Goal: Communication & Community: Answer question/provide support

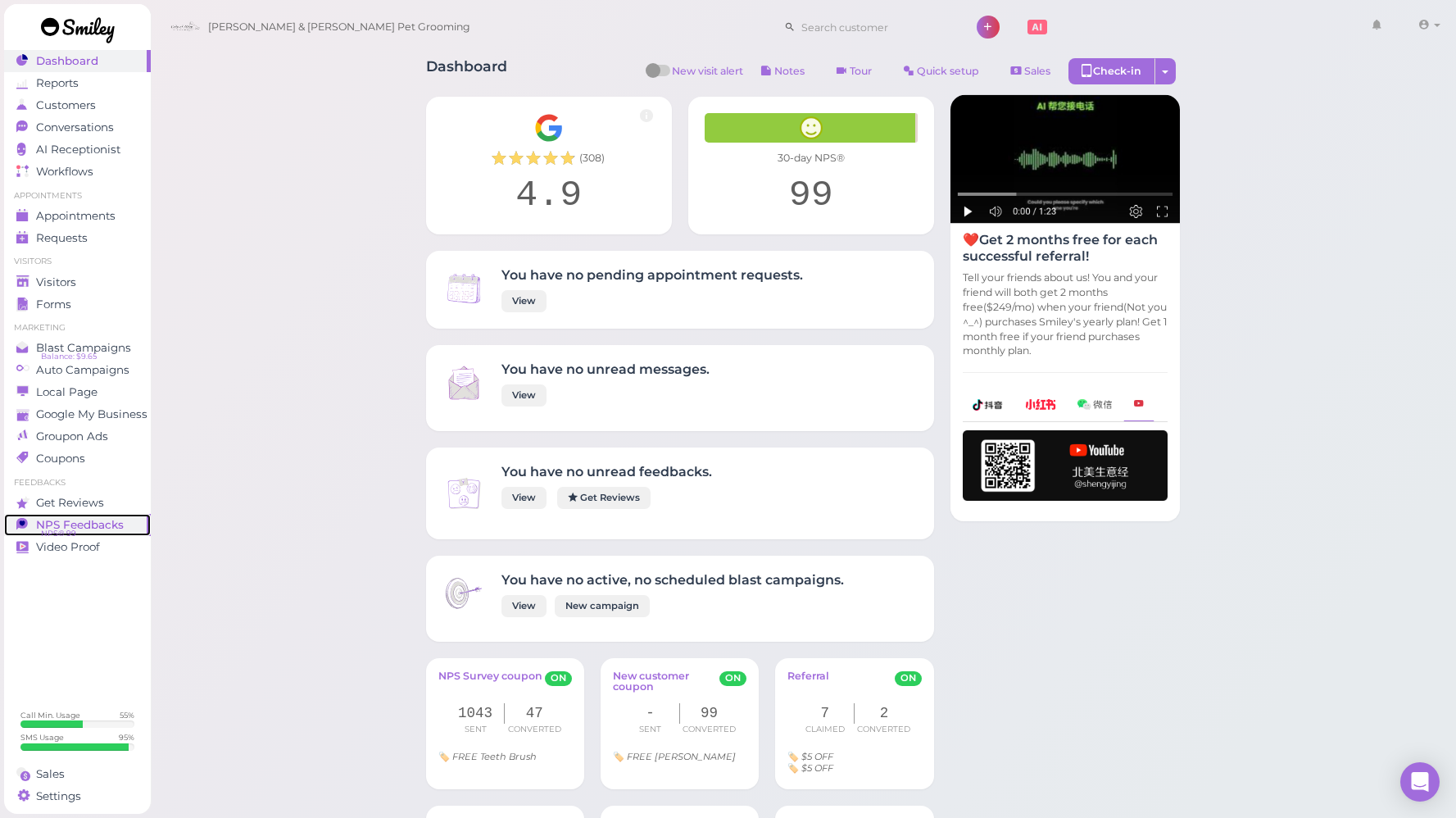
click at [86, 516] on link "NPS Feedbacks NPS® 99 0" at bounding box center [77, 525] width 147 height 22
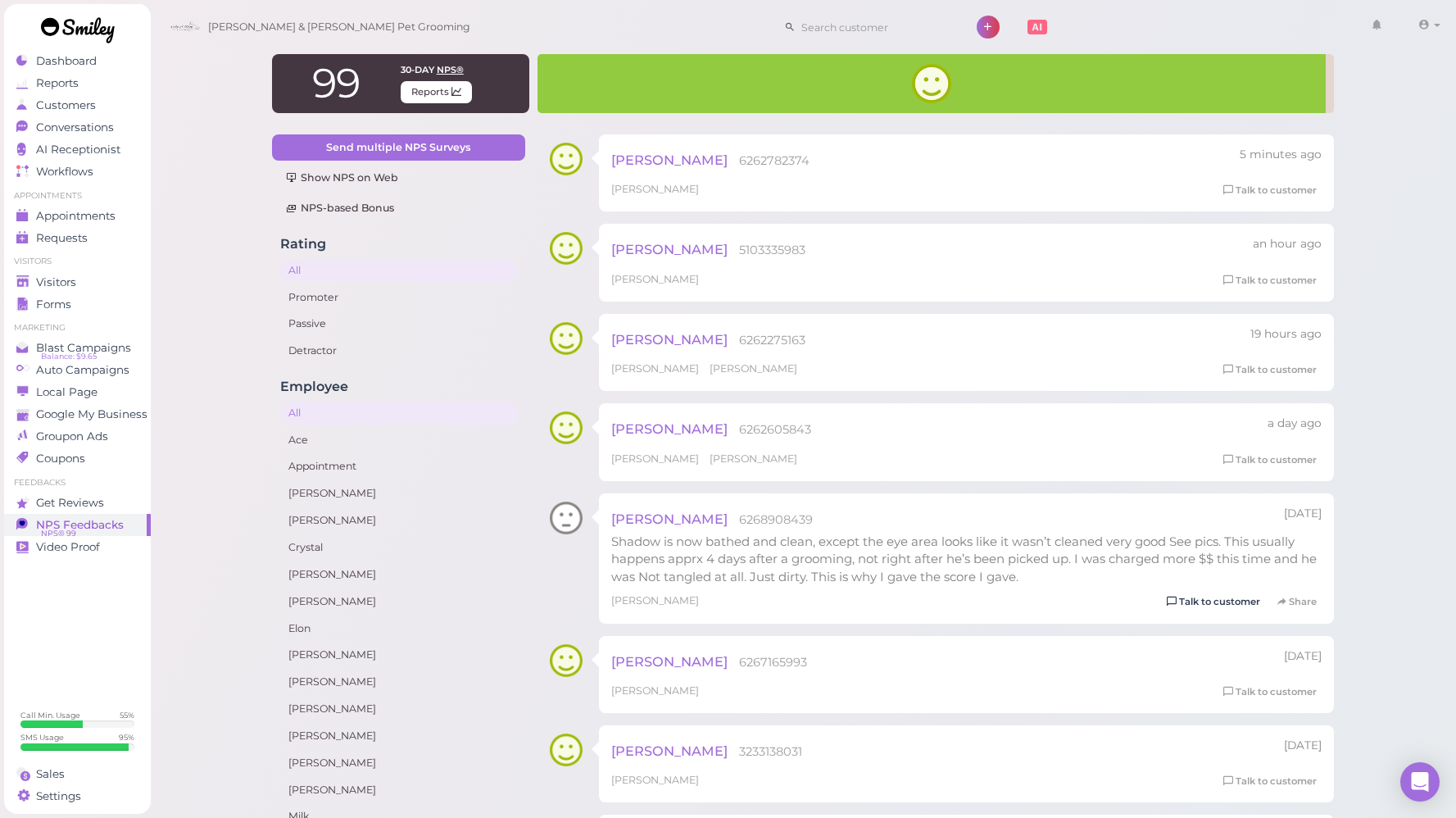
click at [1206, 600] on link "Talk to customer" at bounding box center [1213, 602] width 103 height 17
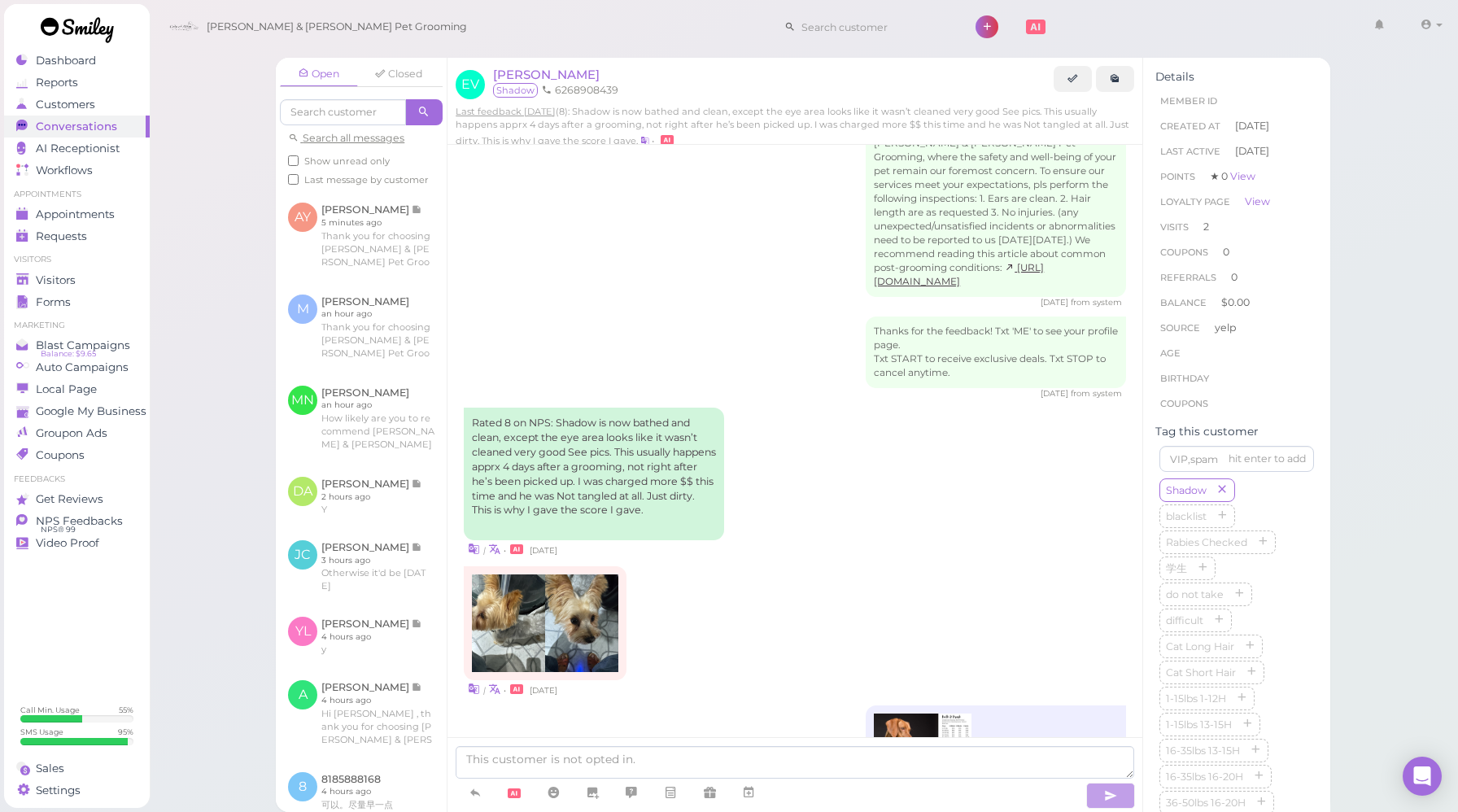
scroll to position [2050, 0]
click at [820, 459] on div "Rated 8 on NPS: Shadow is now bathed and clean, except the eye area looks like …" at bounding box center [794, 483] width 662 height 150
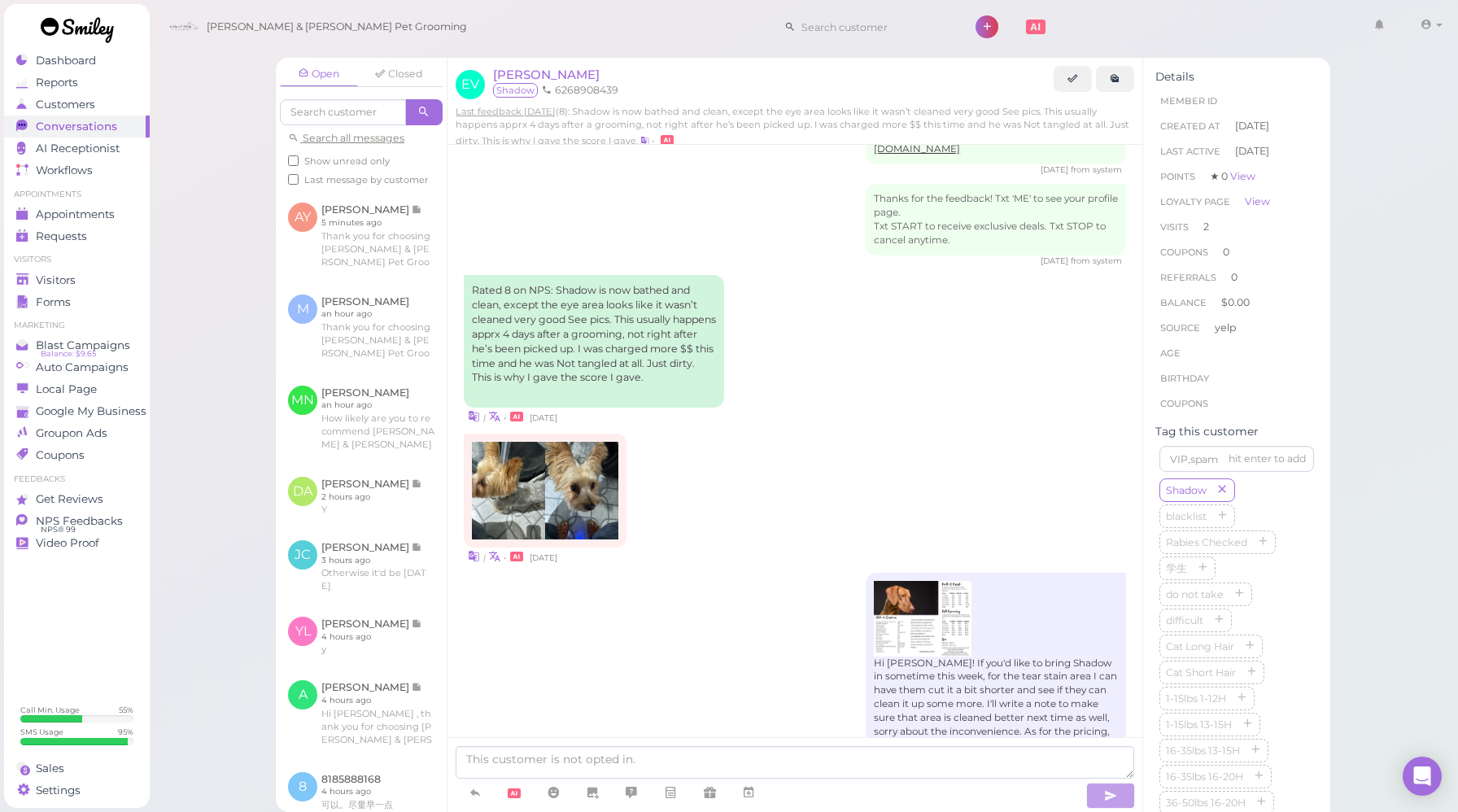
scroll to position [2433, 0]
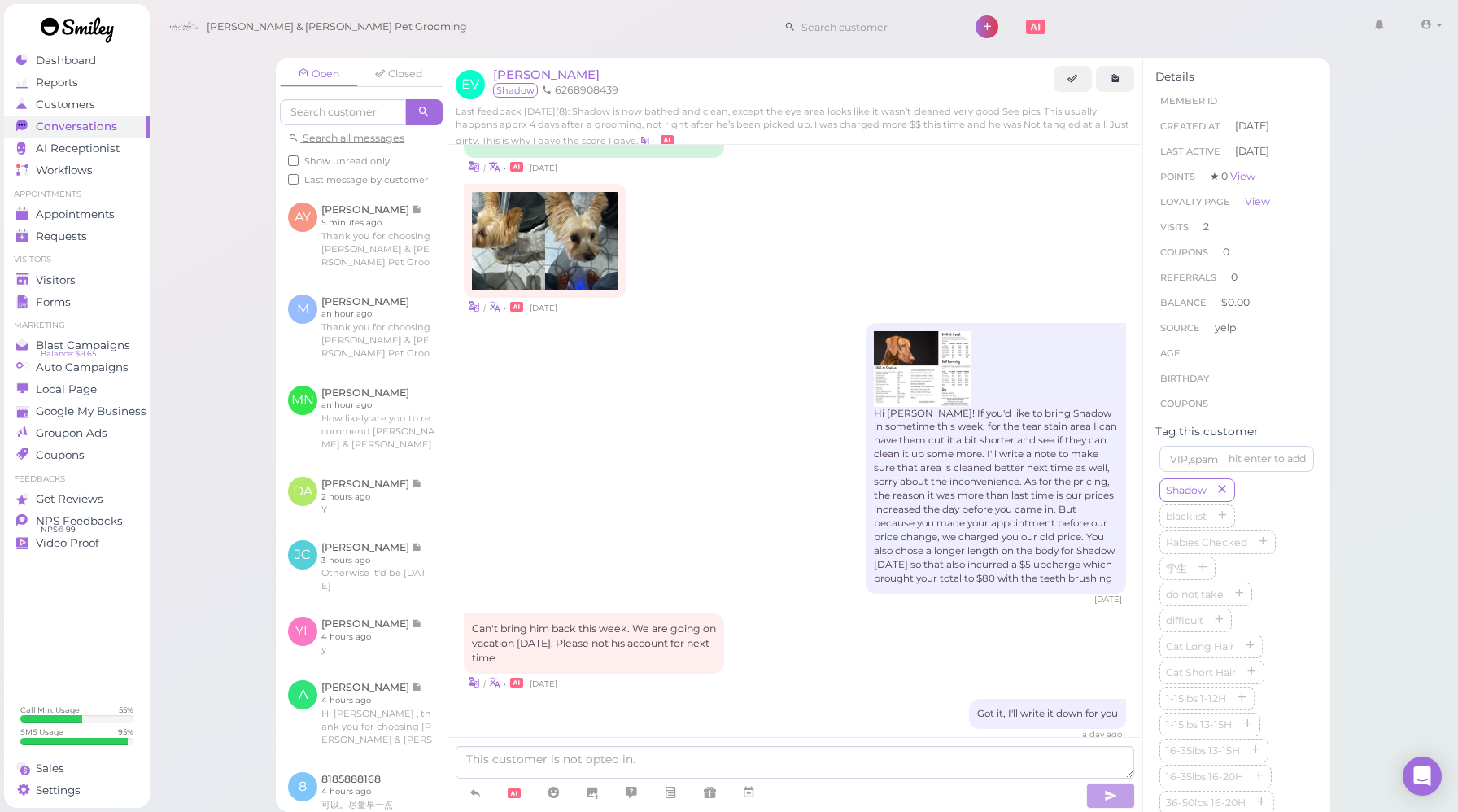
click at [826, 351] on div "Hi [PERSON_NAME]! If you'd like to bring Shadow in sometime this week, for the …" at bounding box center [794, 464] width 662 height 282
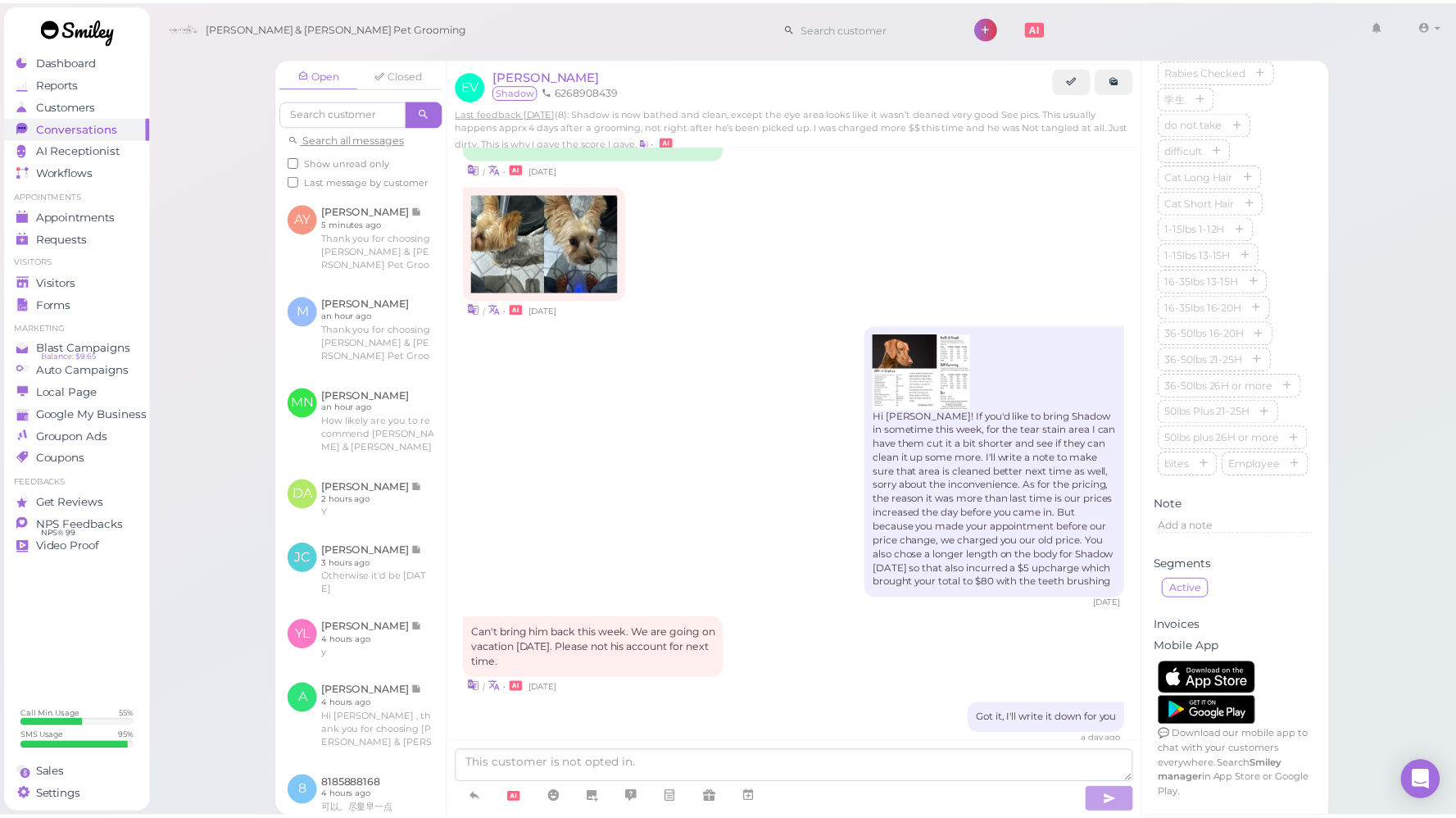
scroll to position [0, 0]
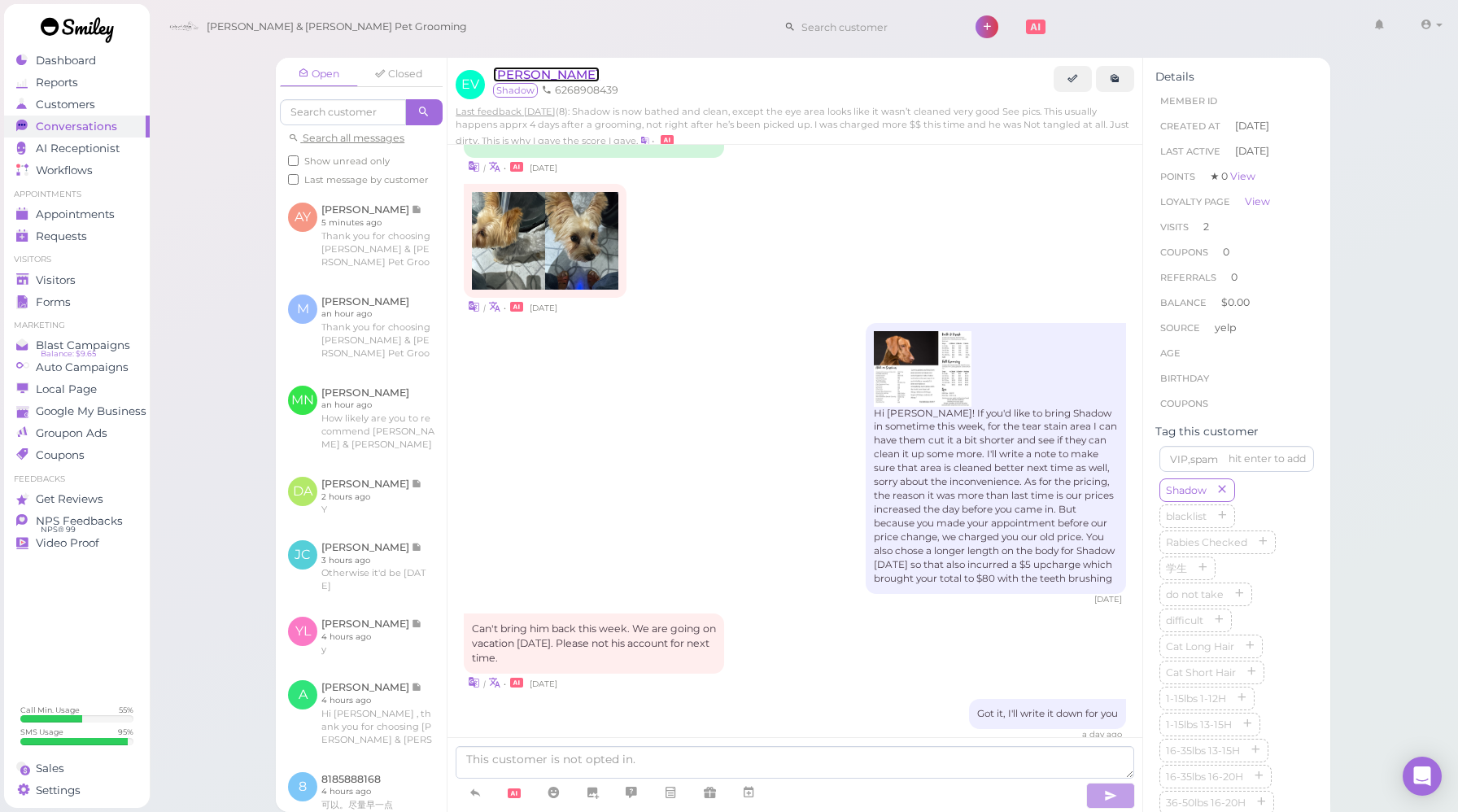
click at [550, 75] on span "[PERSON_NAME]" at bounding box center [546, 74] width 107 height 15
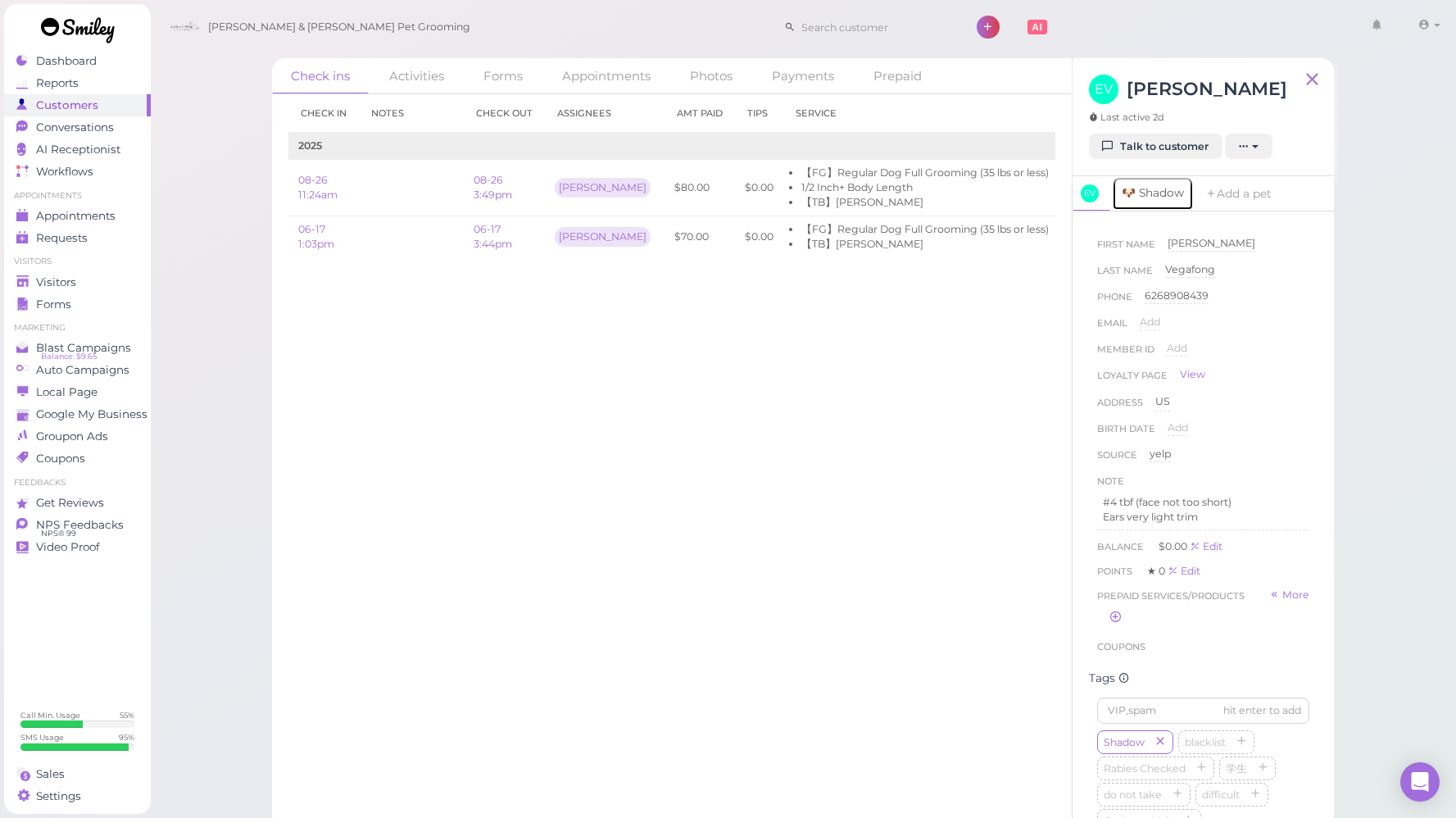
click at [1155, 194] on link "🐶 Shadow" at bounding box center [1152, 193] width 82 height 34
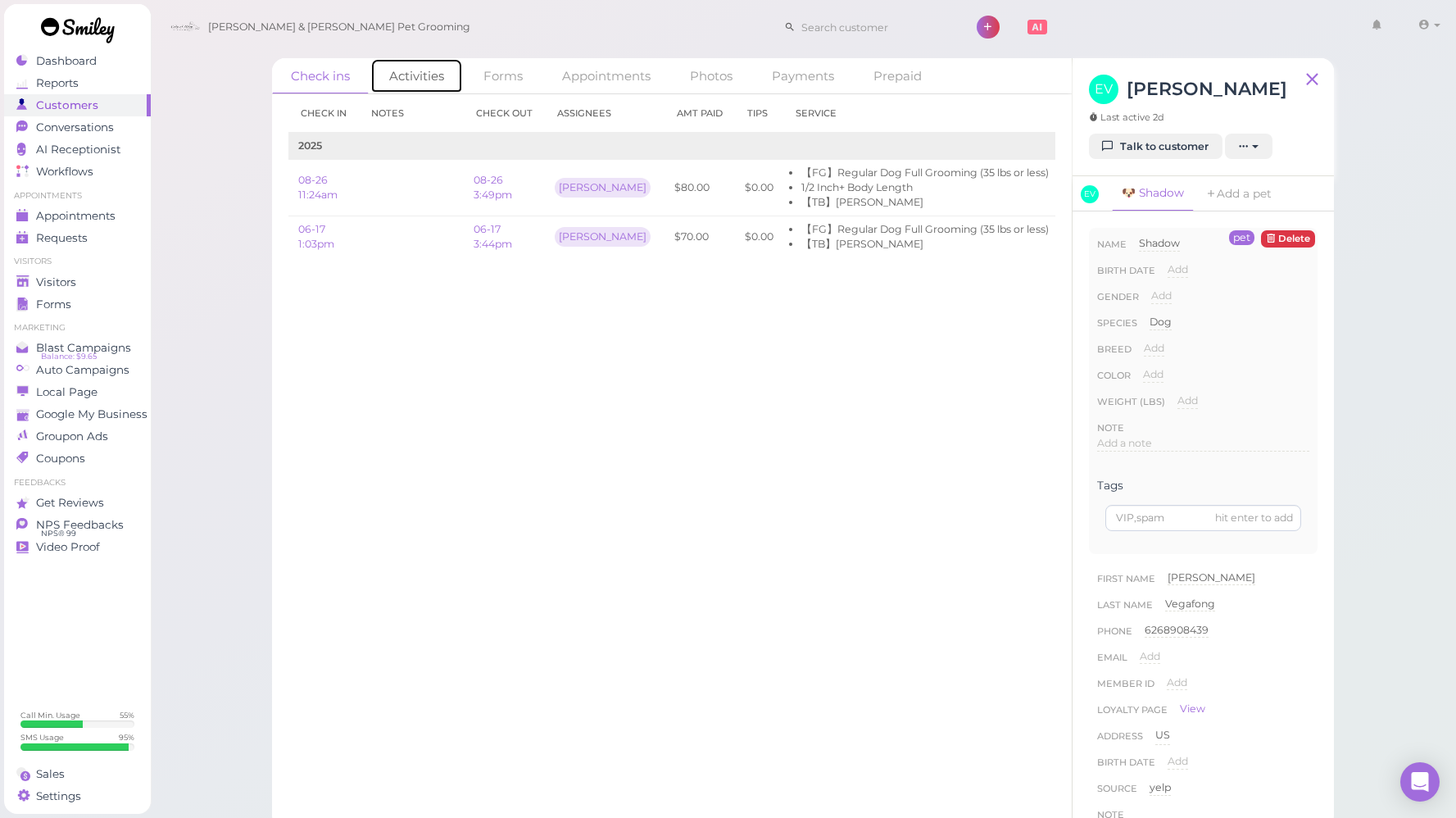
click at [399, 80] on link "Activities" at bounding box center [417, 76] width 93 height 35
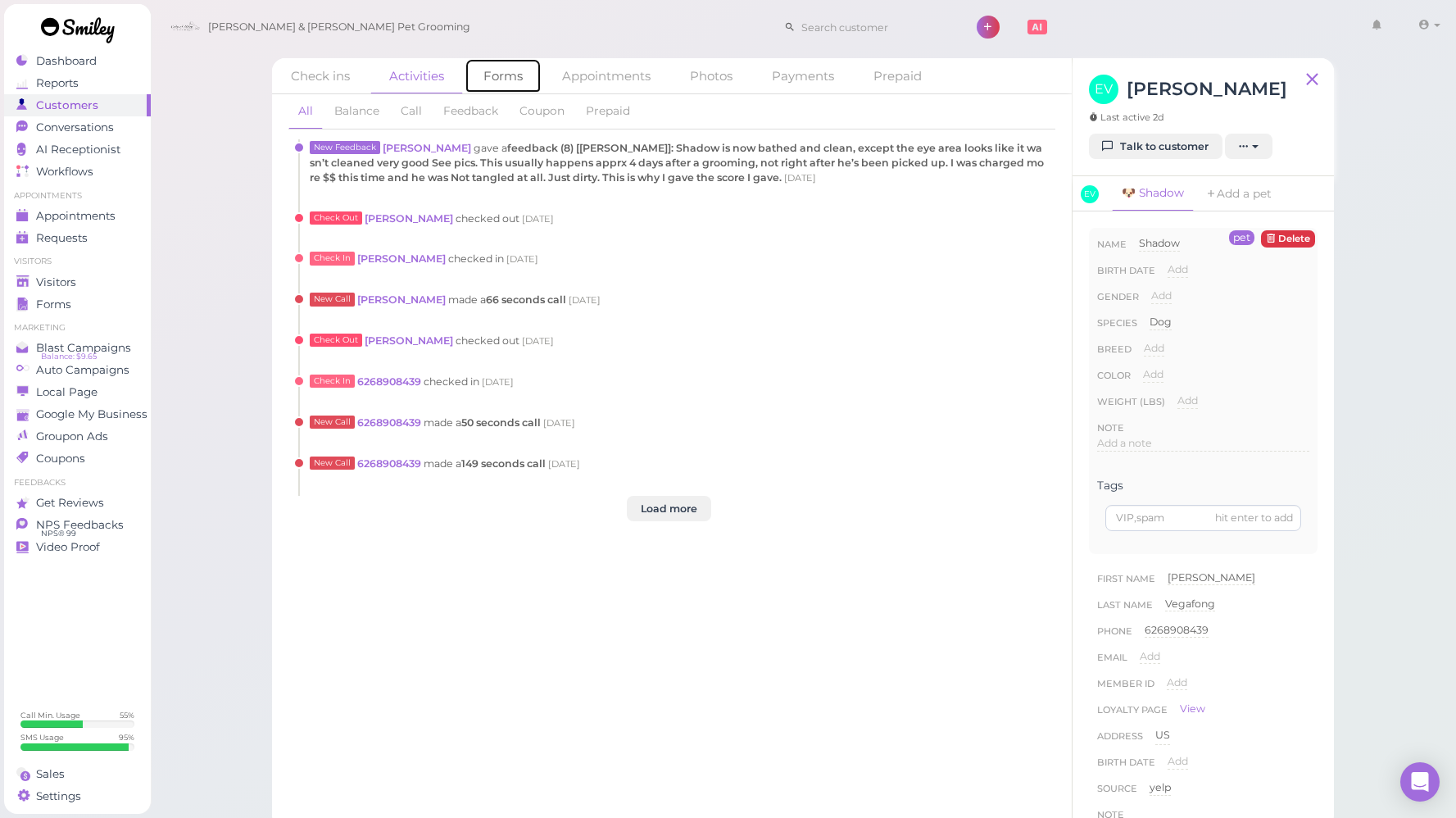
click at [512, 72] on link "Forms" at bounding box center [503, 76] width 77 height 35
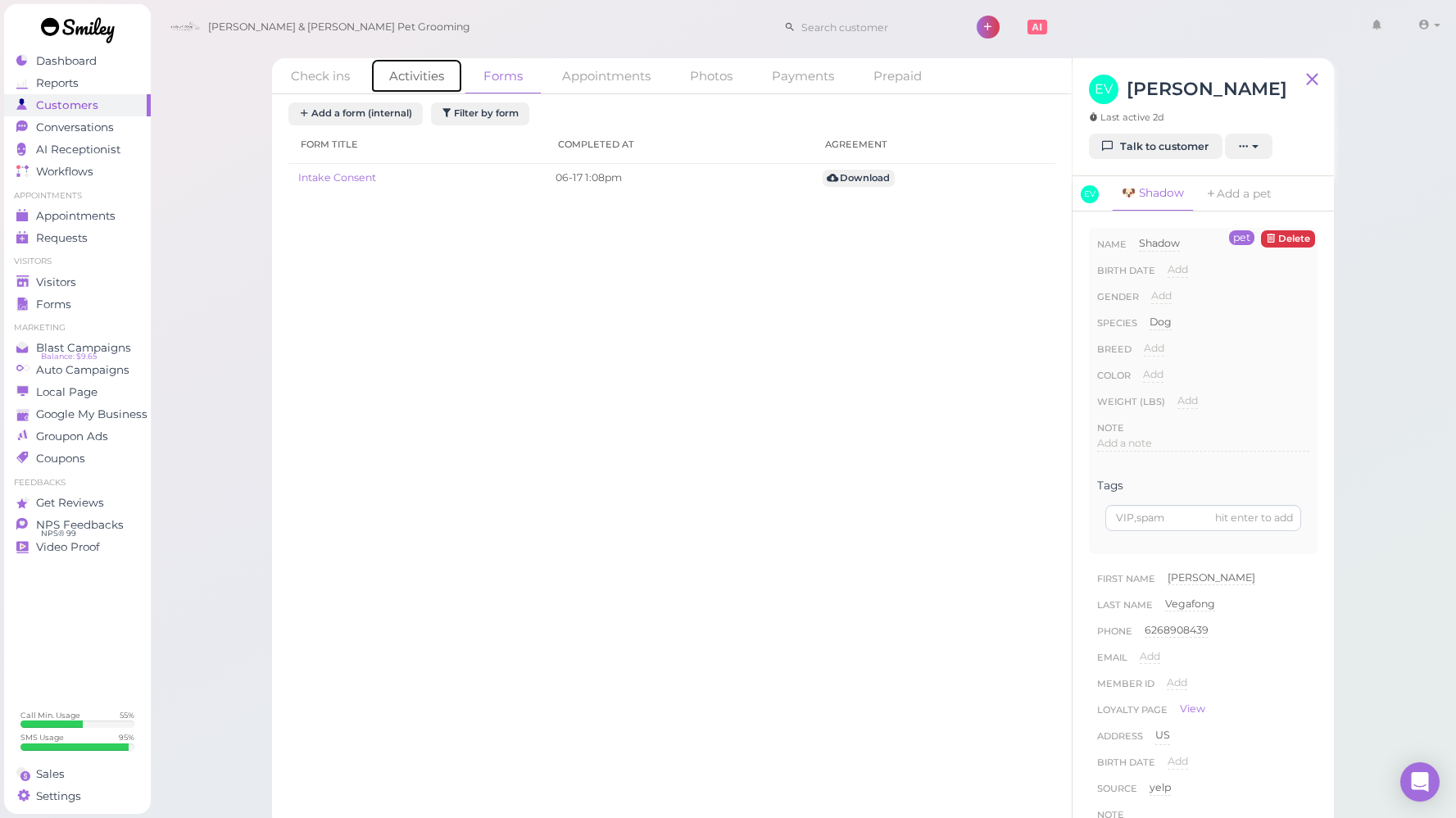
click at [444, 76] on link "Activities" at bounding box center [417, 76] width 93 height 35
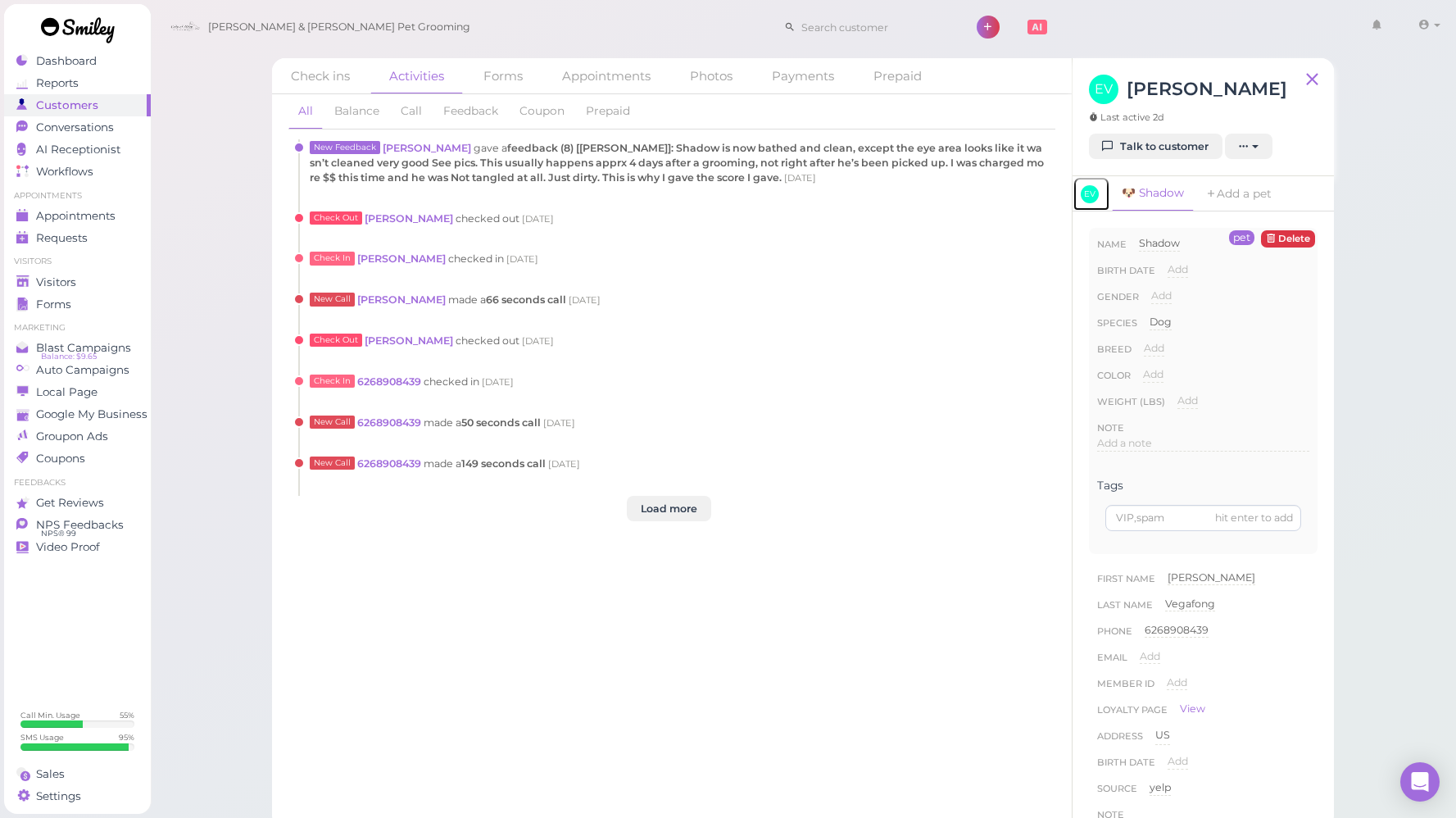
click at [1090, 187] on span "EV" at bounding box center [1089, 194] width 18 height 18
click at [1219, 515] on p "Ears very light trim" at bounding box center [1203, 517] width 201 height 15
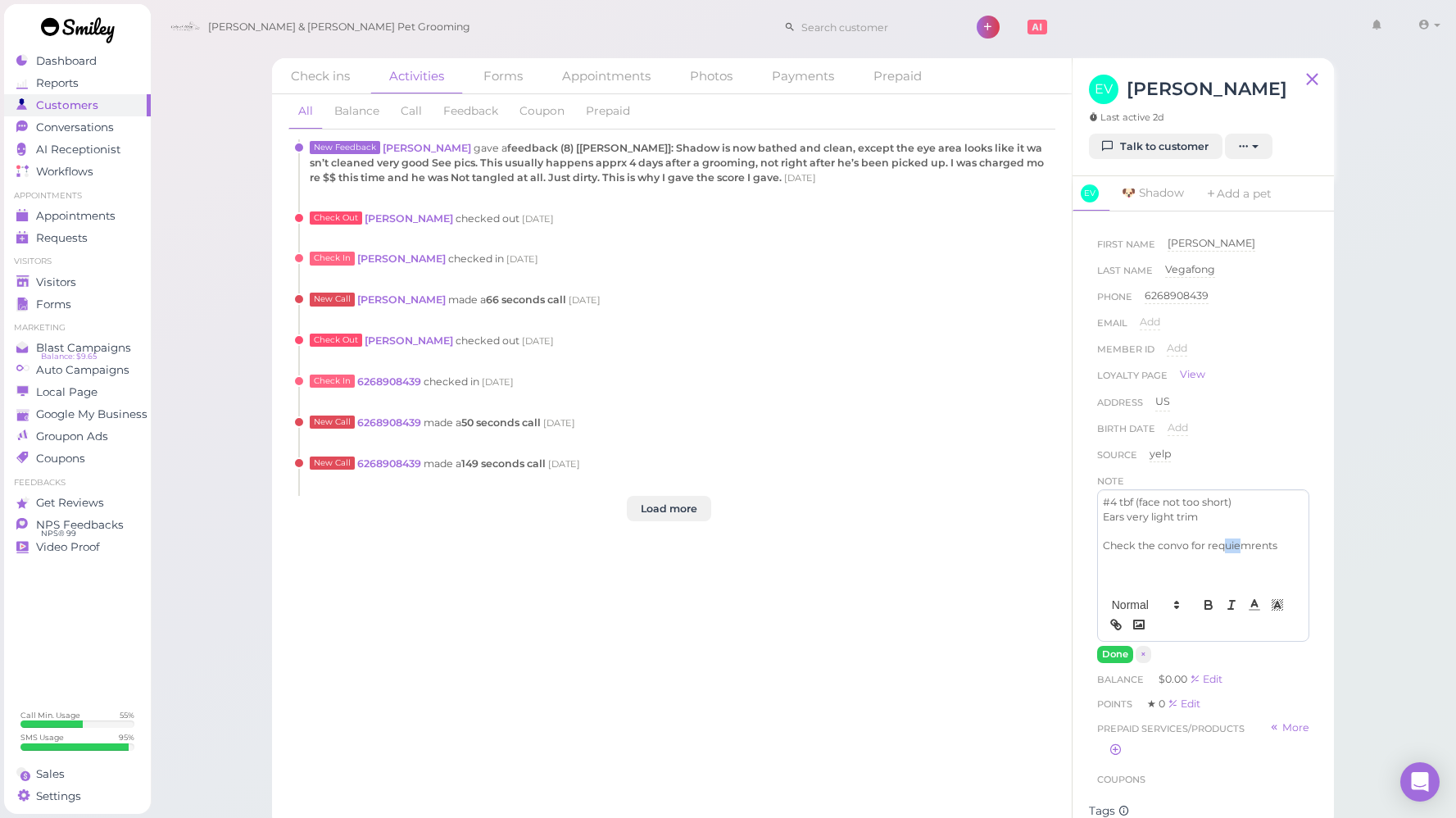
drag, startPoint x: 1225, startPoint y: 543, endPoint x: 1242, endPoint y: 541, distance: 17.1
click at [1242, 541] on p "Check the convo for requiemrents" at bounding box center [1203, 545] width 201 height 15
drag, startPoint x: 1255, startPoint y: 545, endPoint x: 1249, endPoint y: 554, distance: 10.8
click at [1255, 545] on p "Check the convo for requirmrents" at bounding box center [1203, 545] width 201 height 15
click at [1281, 542] on p "Check the convo for requirments" at bounding box center [1203, 545] width 201 height 15
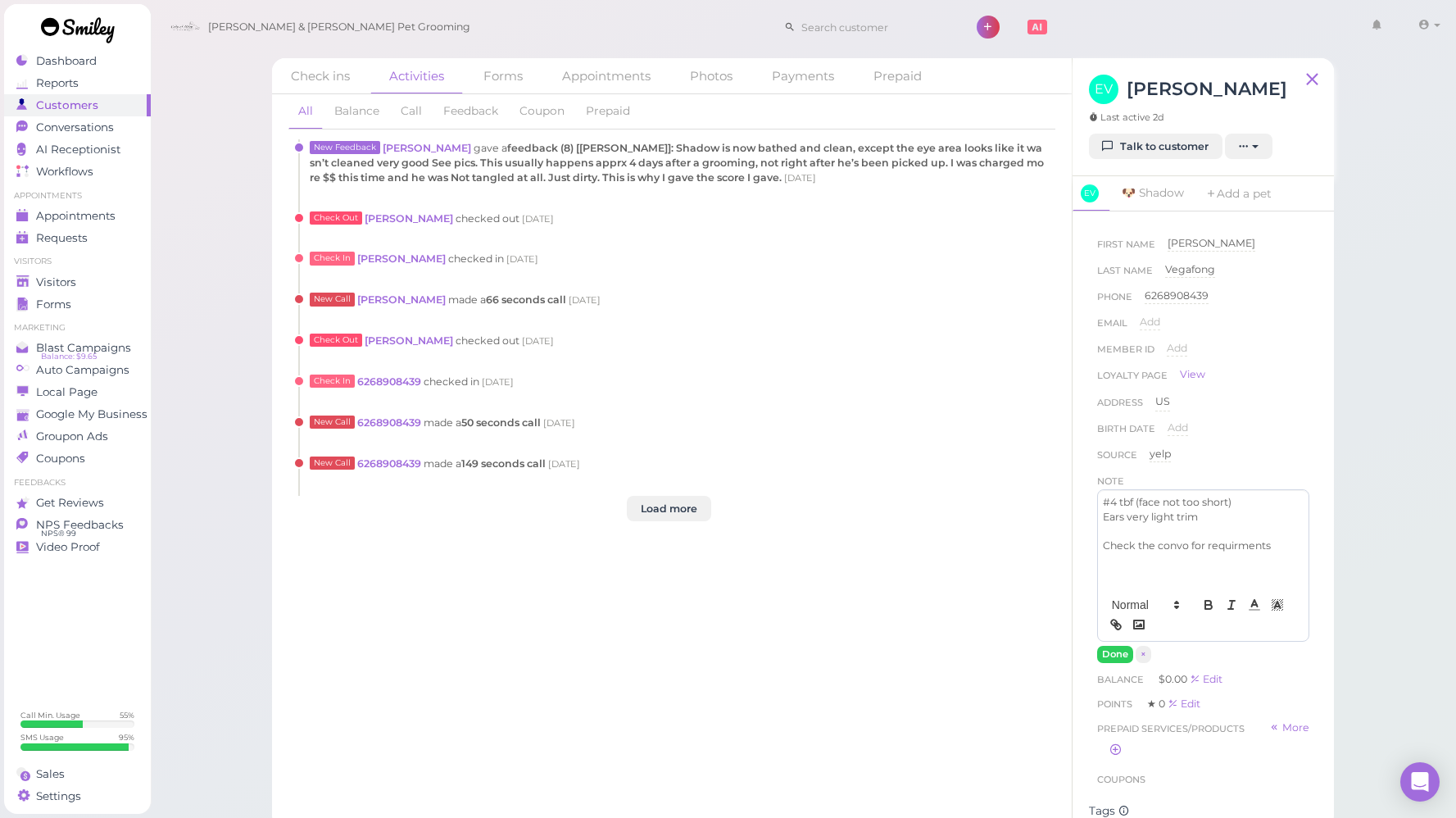
click at [1238, 544] on p "Check the convo for requirments" at bounding box center [1203, 545] width 201 height 15
click at [1284, 548] on p "Check the convo for requirements" at bounding box center [1203, 545] width 201 height 15
click at [1286, 543] on p "Check the convo for requirements" at bounding box center [1203, 545] width 201 height 15
drag, startPoint x: 1178, startPoint y: 554, endPoint x: 1047, endPoint y: 530, distance: 133.2
click at [1047, 530] on div "Check ins Activities Forms Appointments Photos Payments Prepaid All Balance Cal…" at bounding box center [802, 444] width 1061 height 771
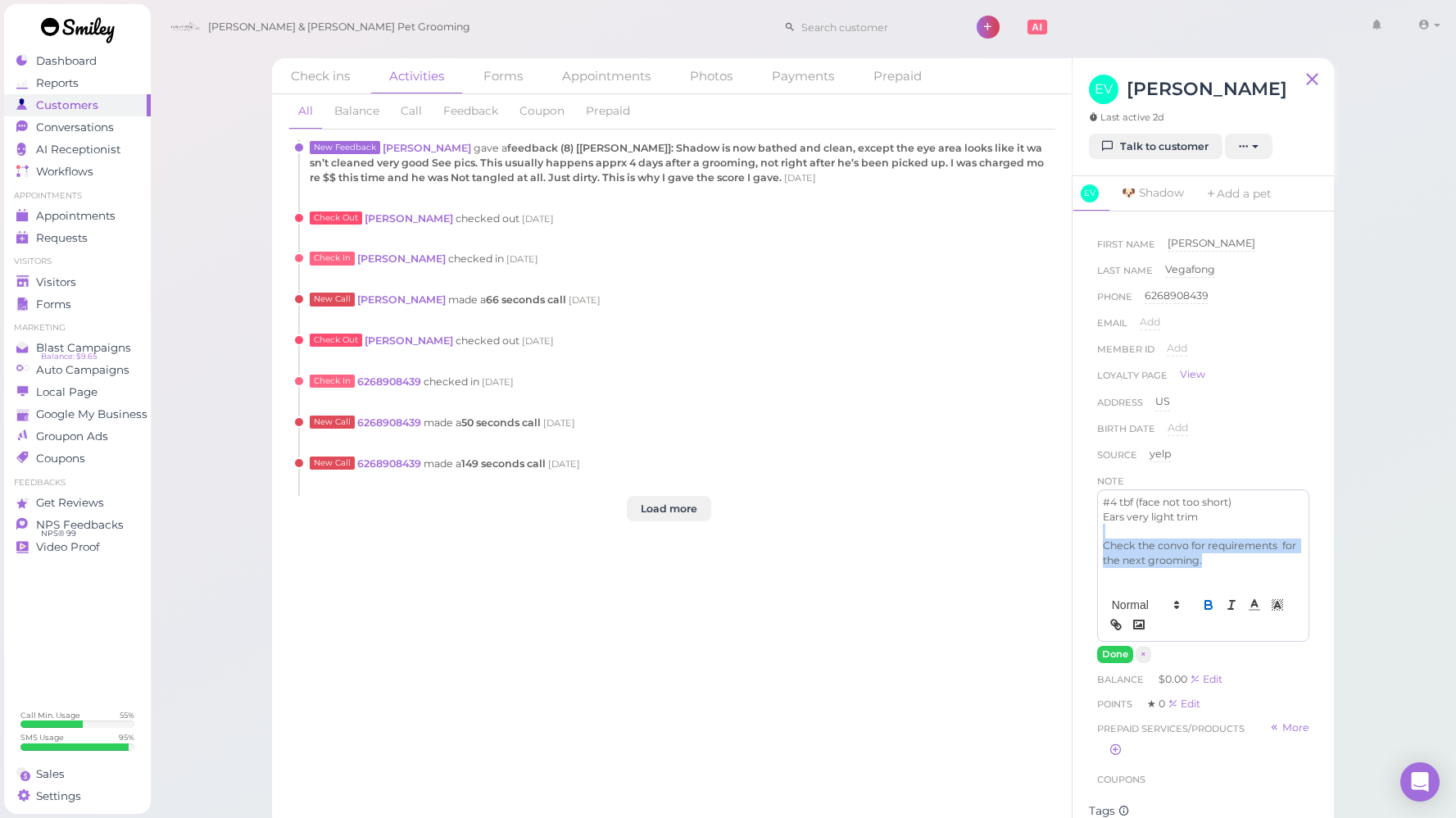
click at [1197, 615] on button "button" at bounding box center [1208, 604] width 23 height 20
click at [598, 79] on link "Appointments" at bounding box center [606, 76] width 126 height 35
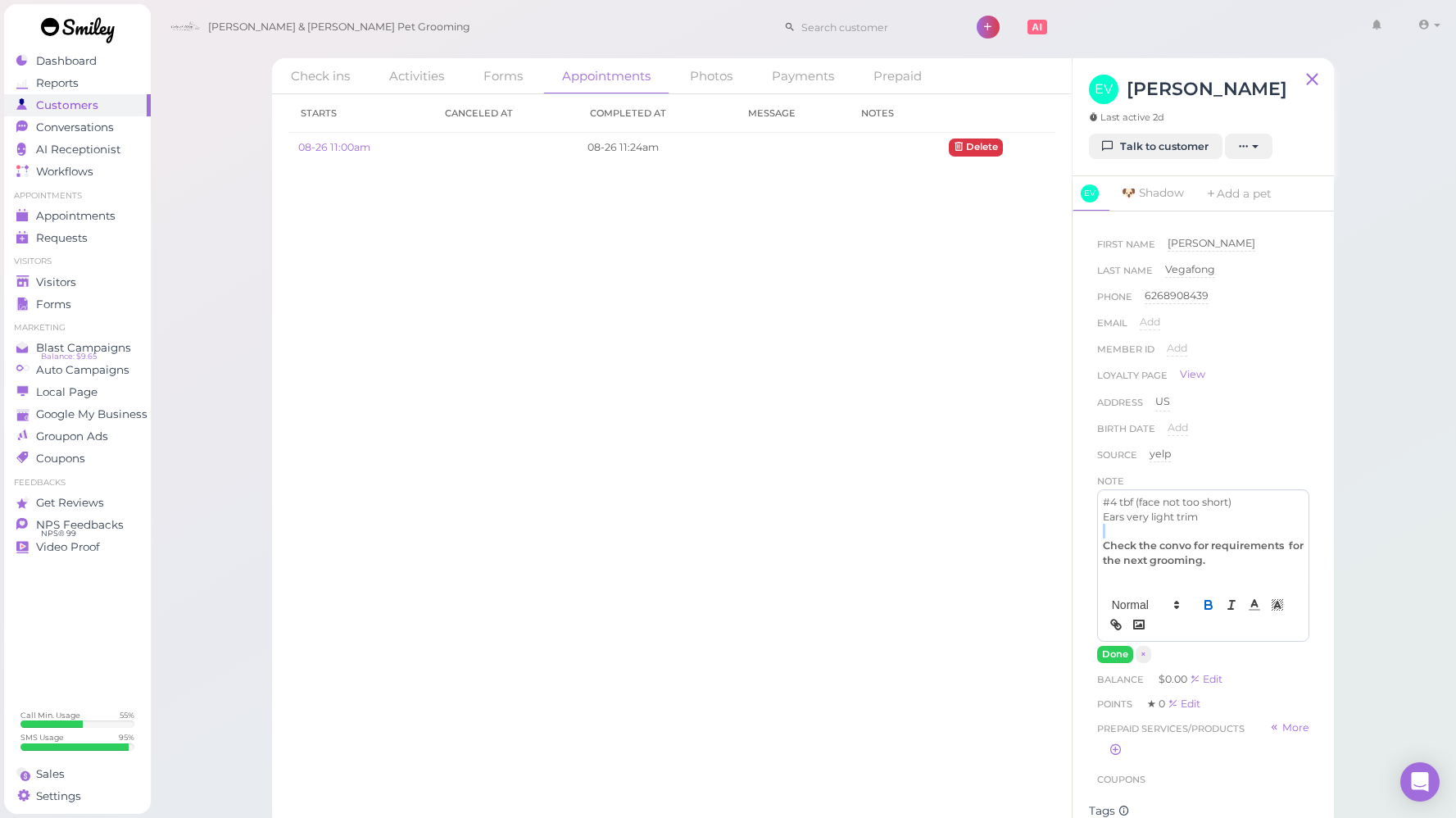
click at [1244, 578] on div "#4 tbf (face not too short) Ears very light trim Check the convo for requiremen…" at bounding box center [1202, 539] width 210 height 99
click at [1105, 651] on button "Done" at bounding box center [1115, 654] width 36 height 17
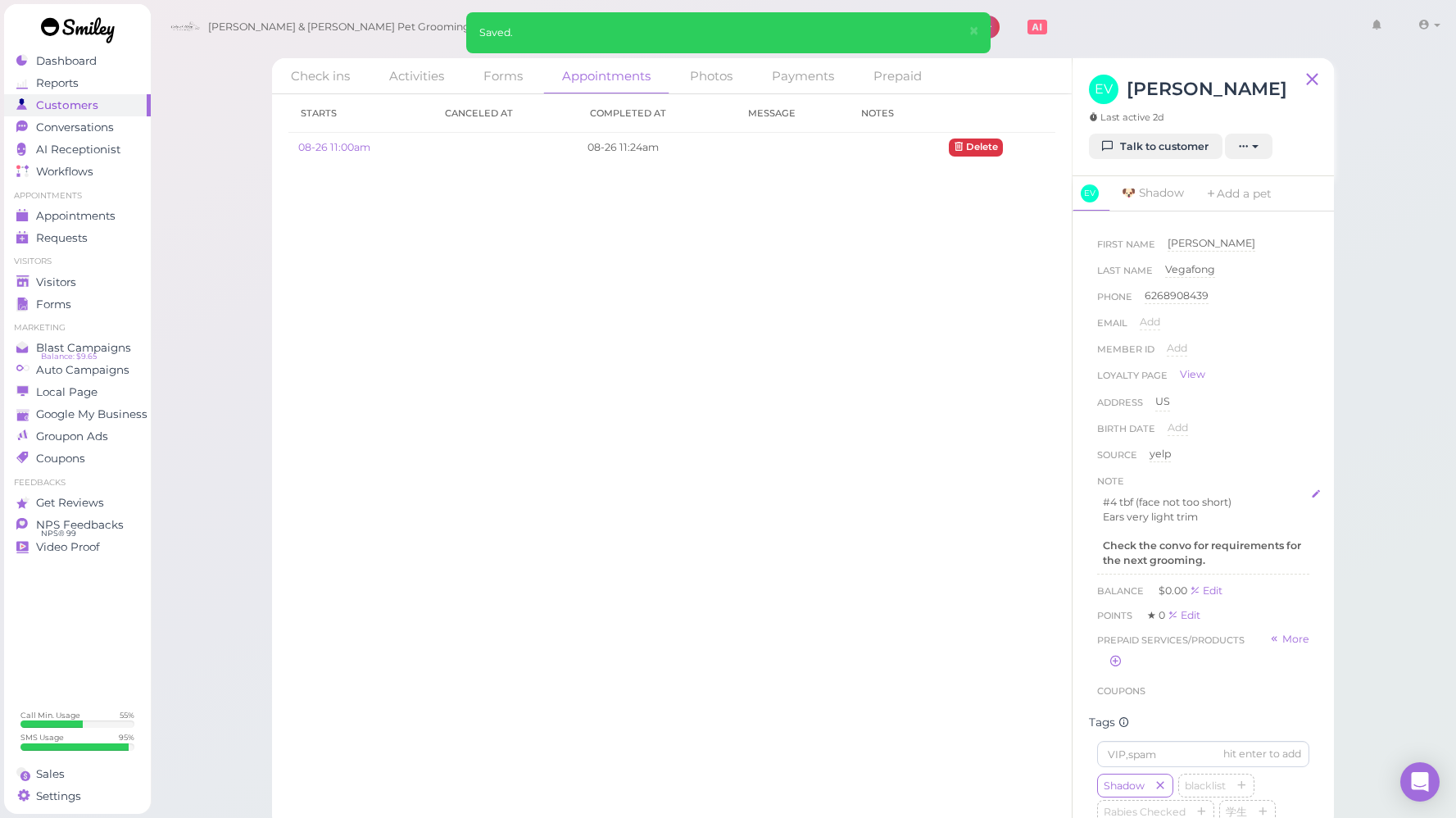
click at [1199, 555] on strong "Check the convo for requirements for the next grooming." at bounding box center [1201, 553] width 198 height 27
click at [1246, 559] on p "Check the convo for requirements for the next grooming." at bounding box center [1203, 553] width 201 height 29
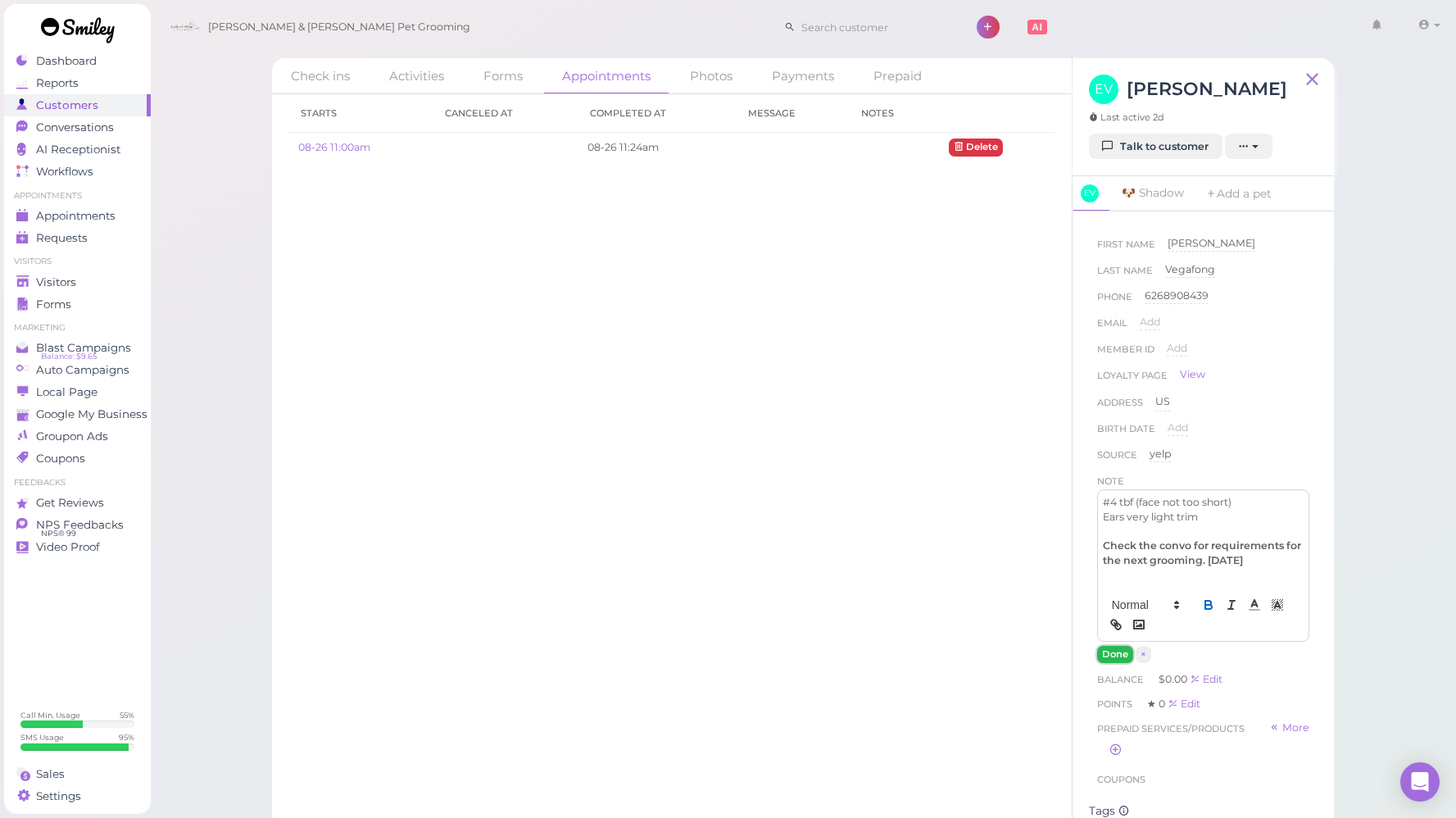
click at [1115, 653] on button "Done" at bounding box center [1115, 654] width 36 height 17
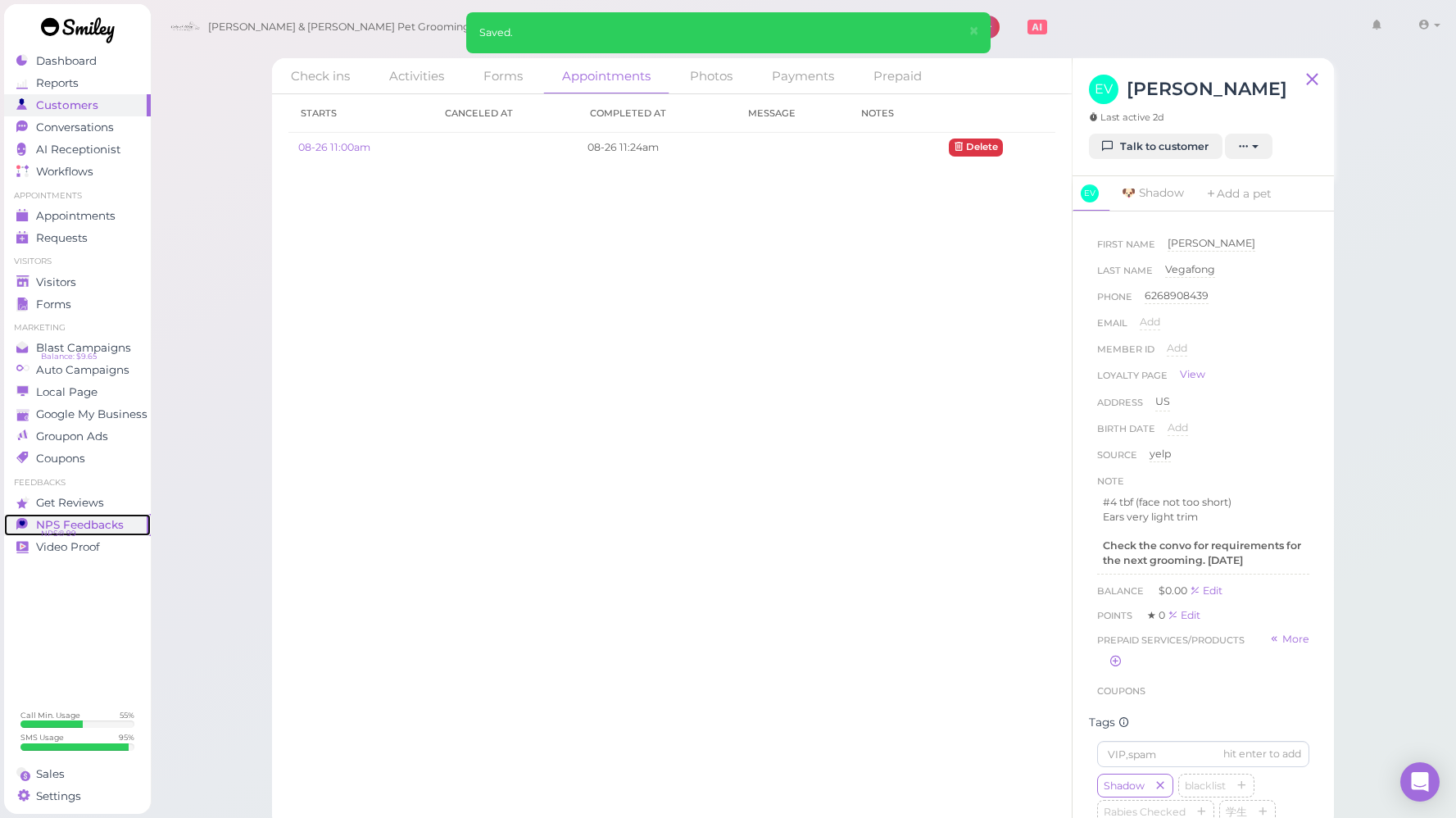
click at [70, 530] on span "NPS® 99" at bounding box center [58, 533] width 35 height 13
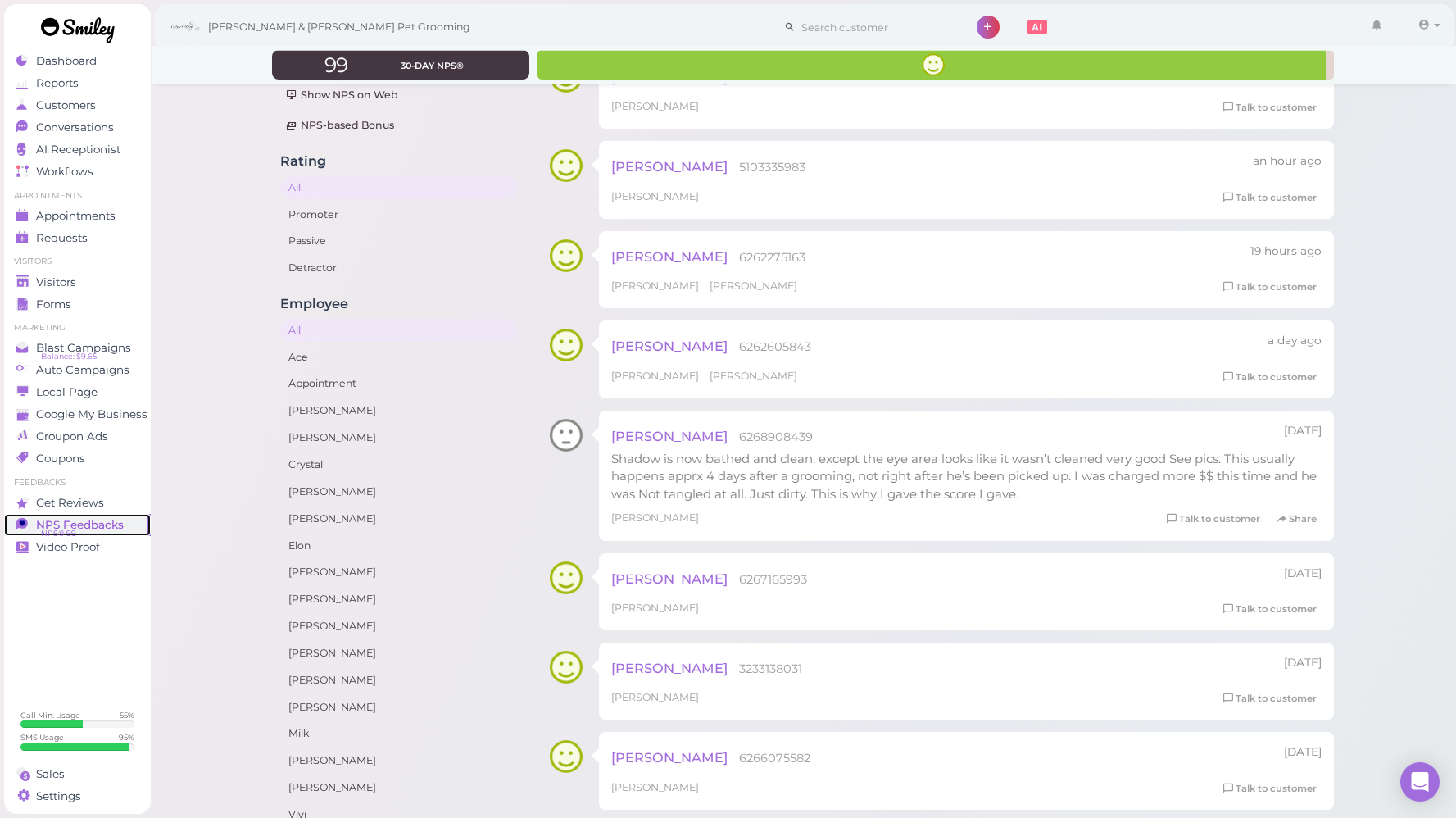
scroll to position [85, 0]
click at [1199, 514] on link "Talk to customer" at bounding box center [1213, 517] width 103 height 17
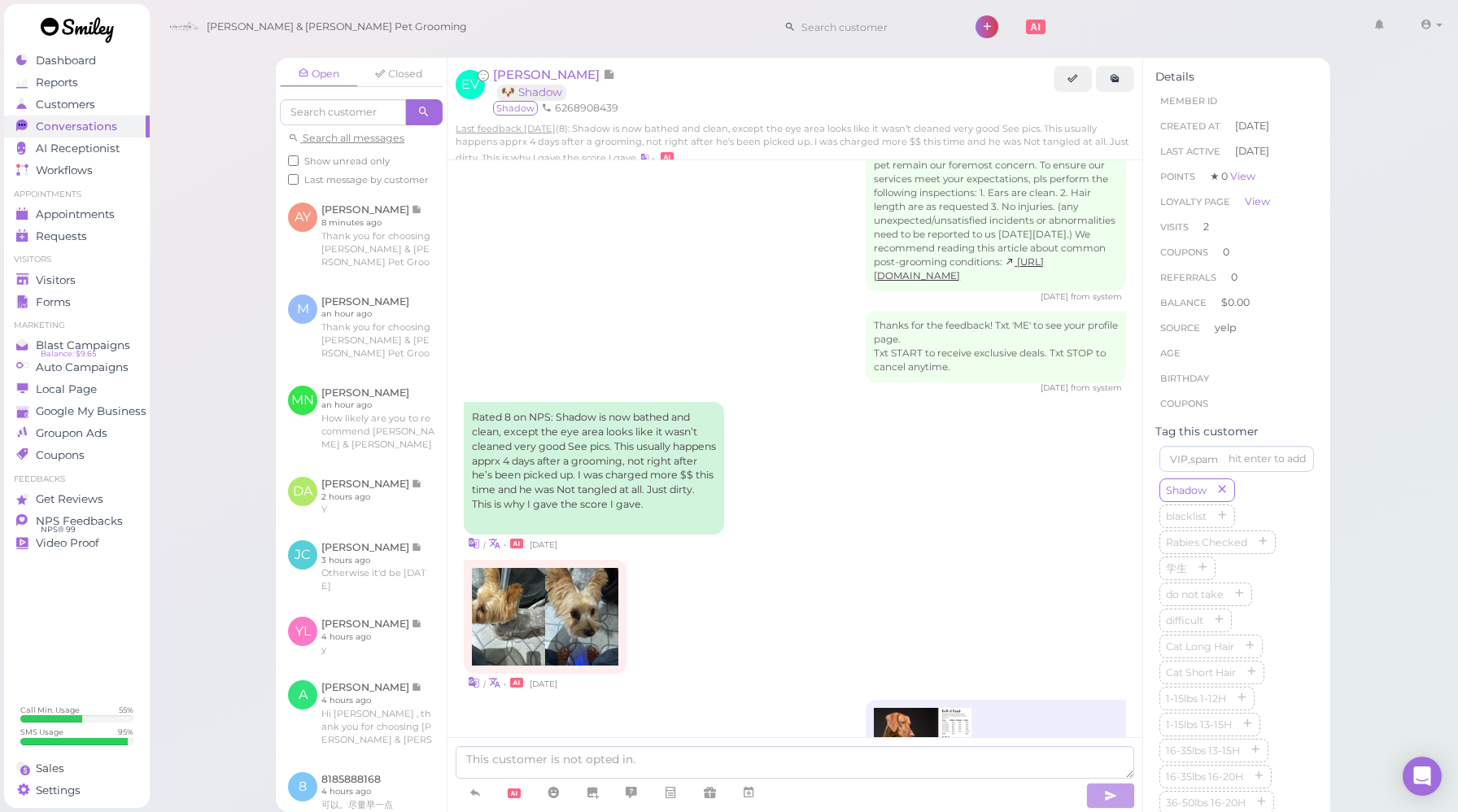
scroll to position [2109, 0]
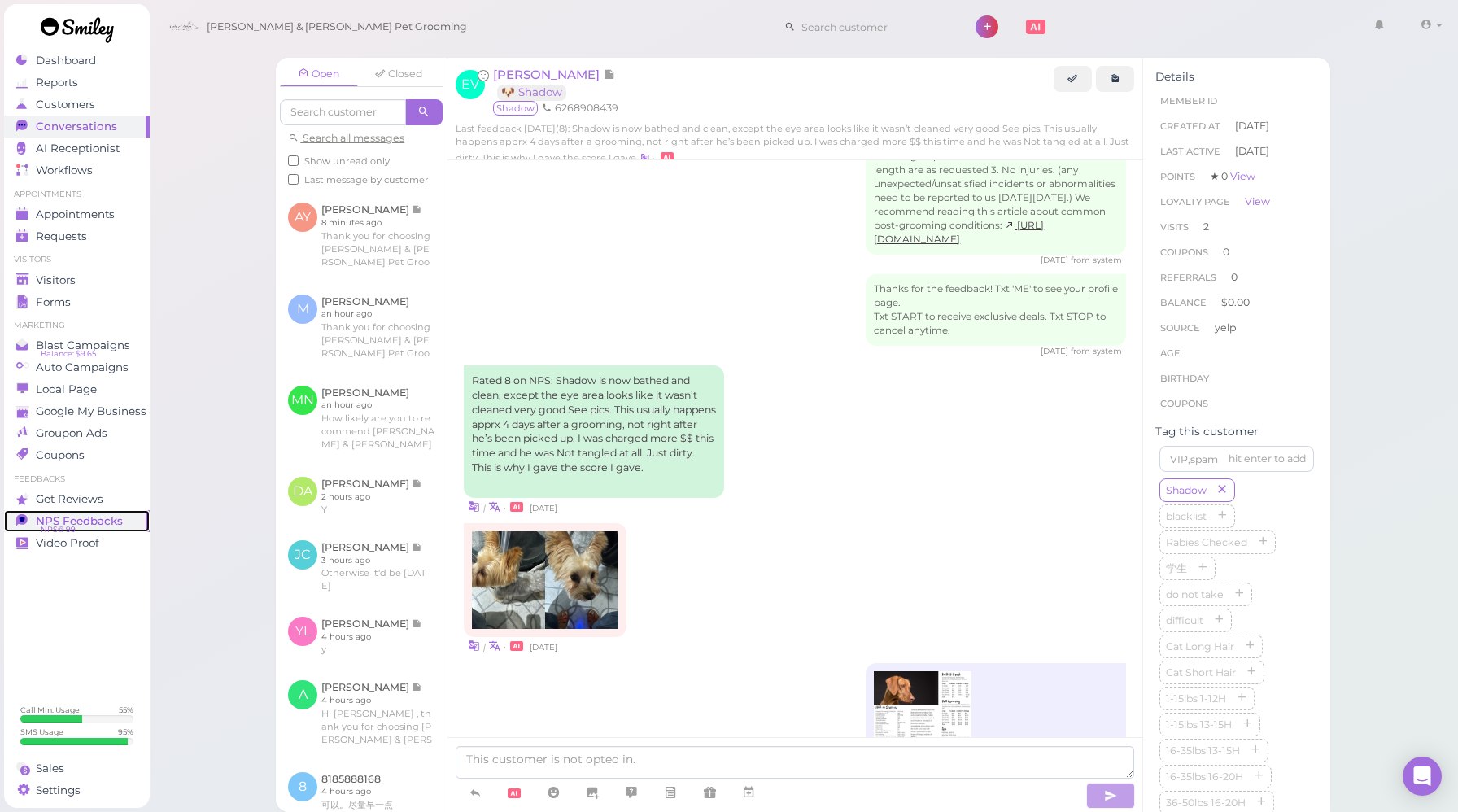
click at [84, 521] on span "NPS Feedbacks" at bounding box center [79, 521] width 87 height 14
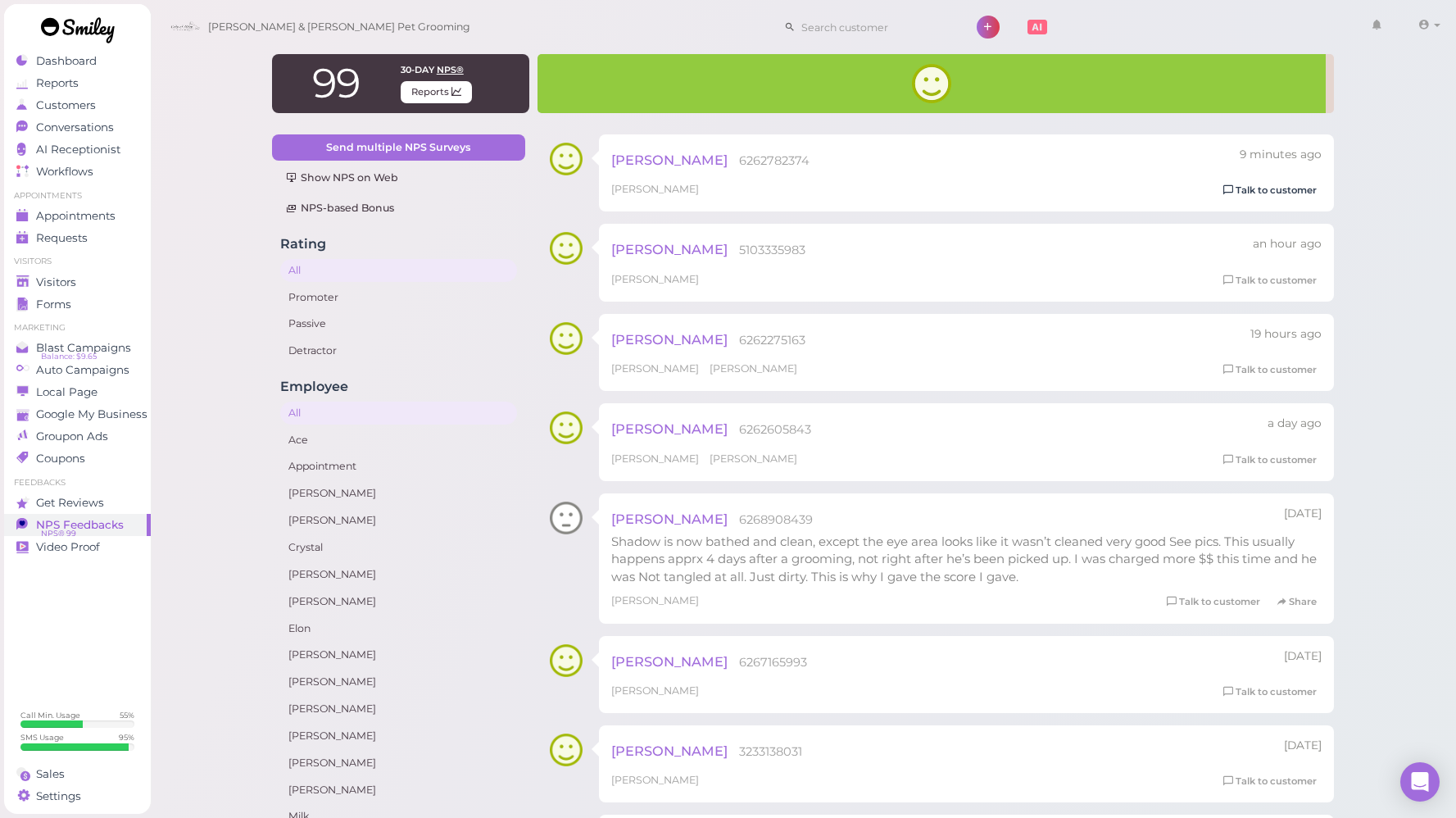
click at [1284, 193] on link "Talk to customer" at bounding box center [1270, 191] width 103 height 17
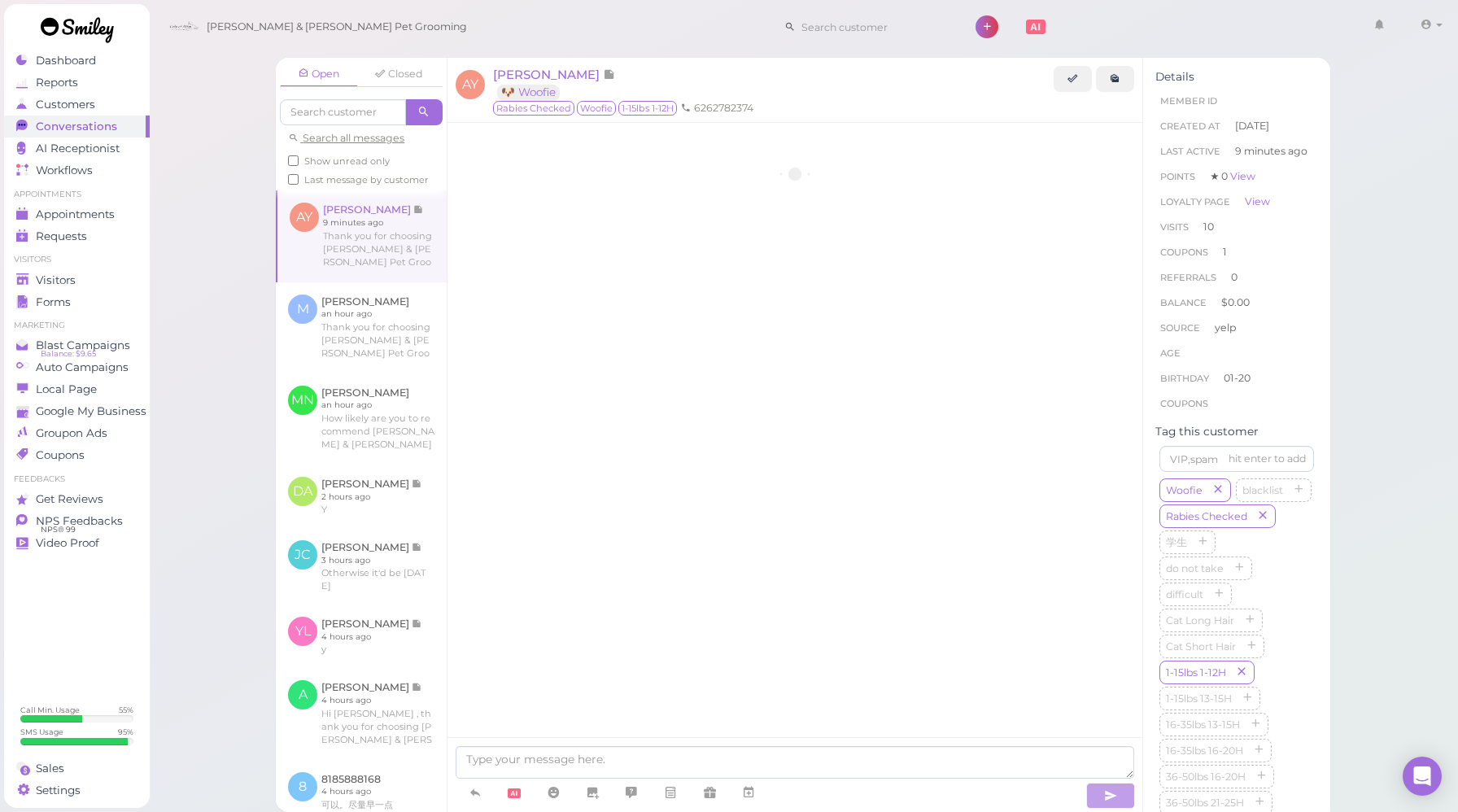
scroll to position [2203, 0]
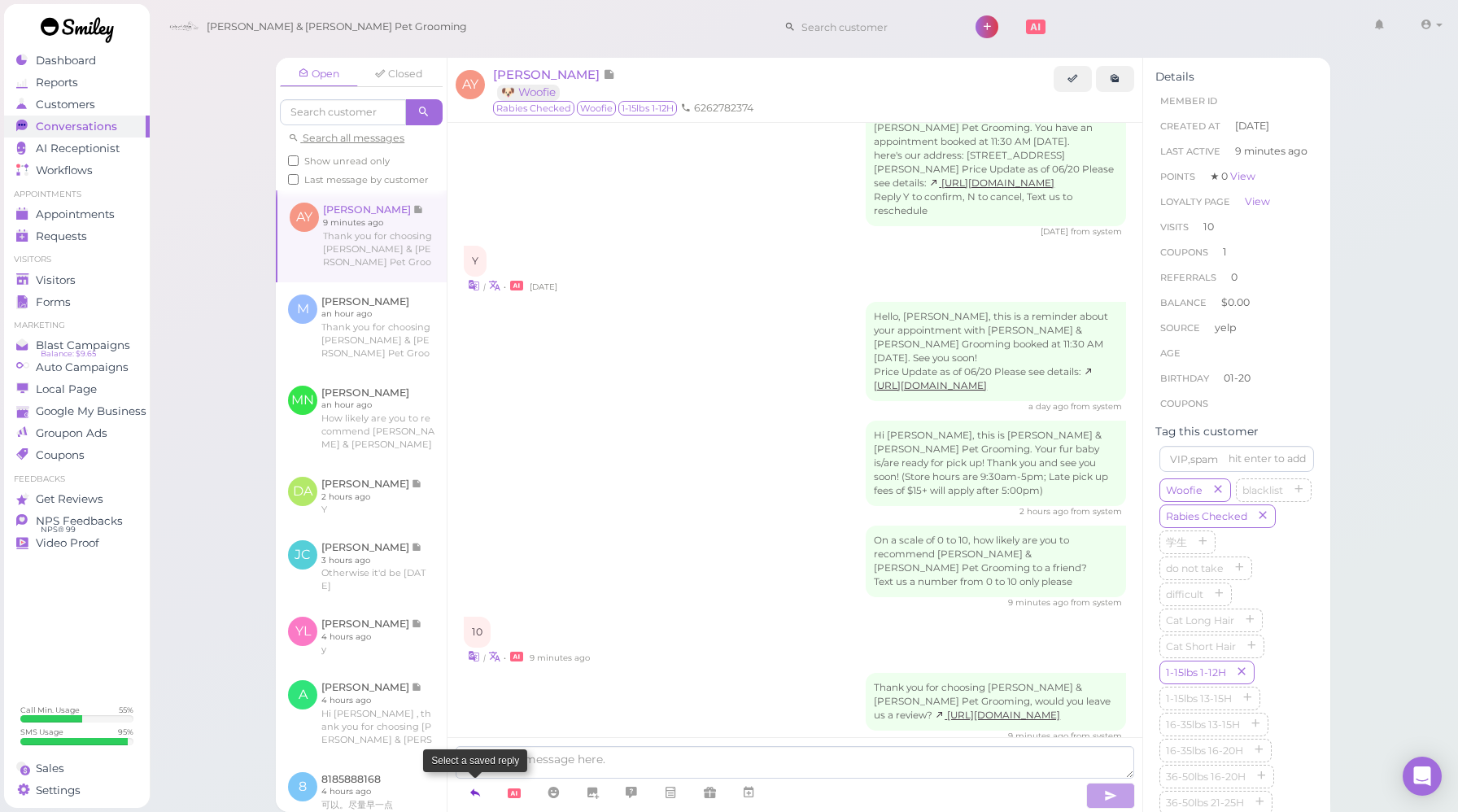
click at [478, 790] on icon at bounding box center [475, 792] width 13 height 16
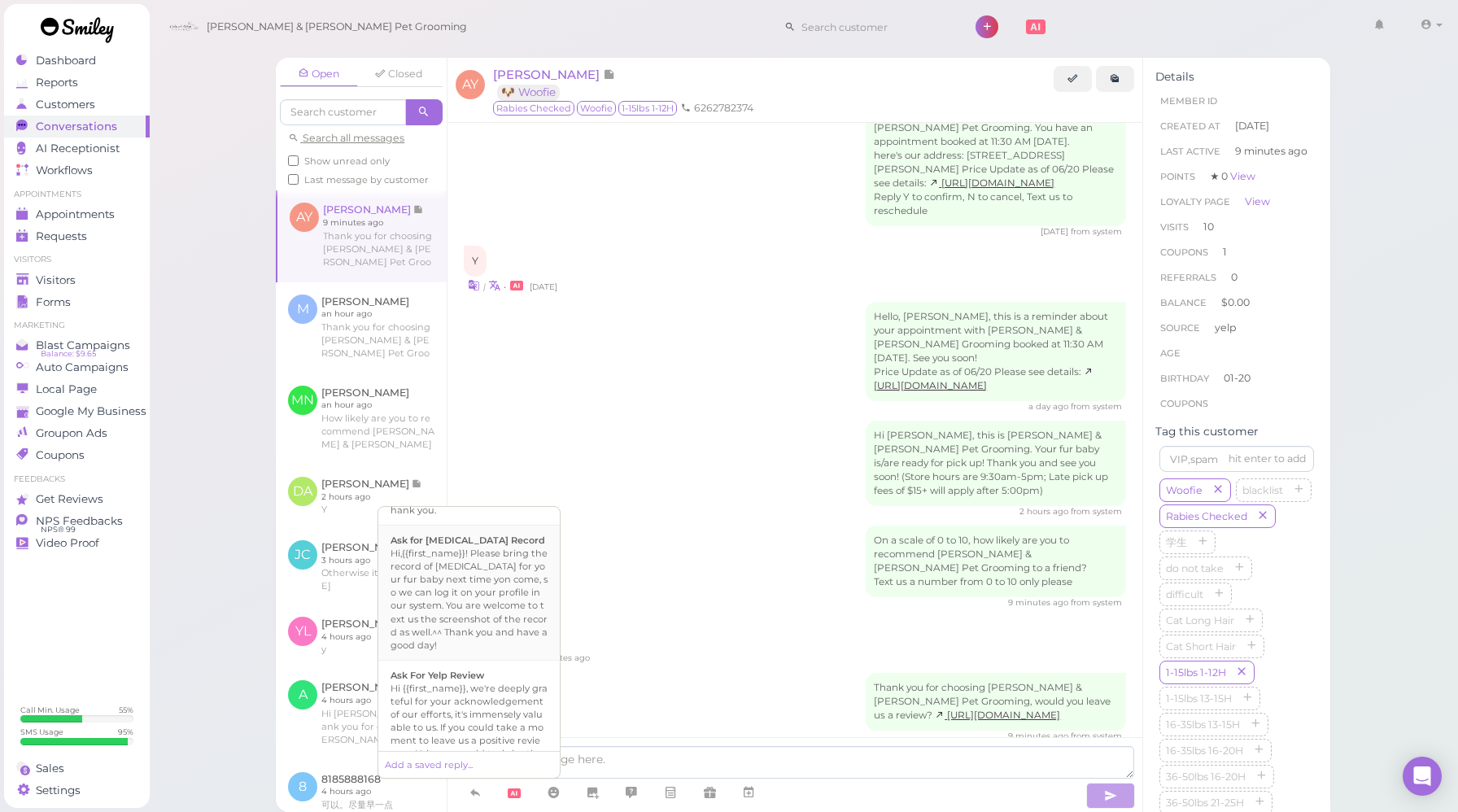
scroll to position [593, 0]
click at [478, 642] on div "Hi {{first_name}}, we're deeply grateful for your acknowledgement of our effort…" at bounding box center [469, 688] width 157 height 91
type textarea "Hi {{first_name}}, we're deeply grateful for your acknowledgement of our effort…"
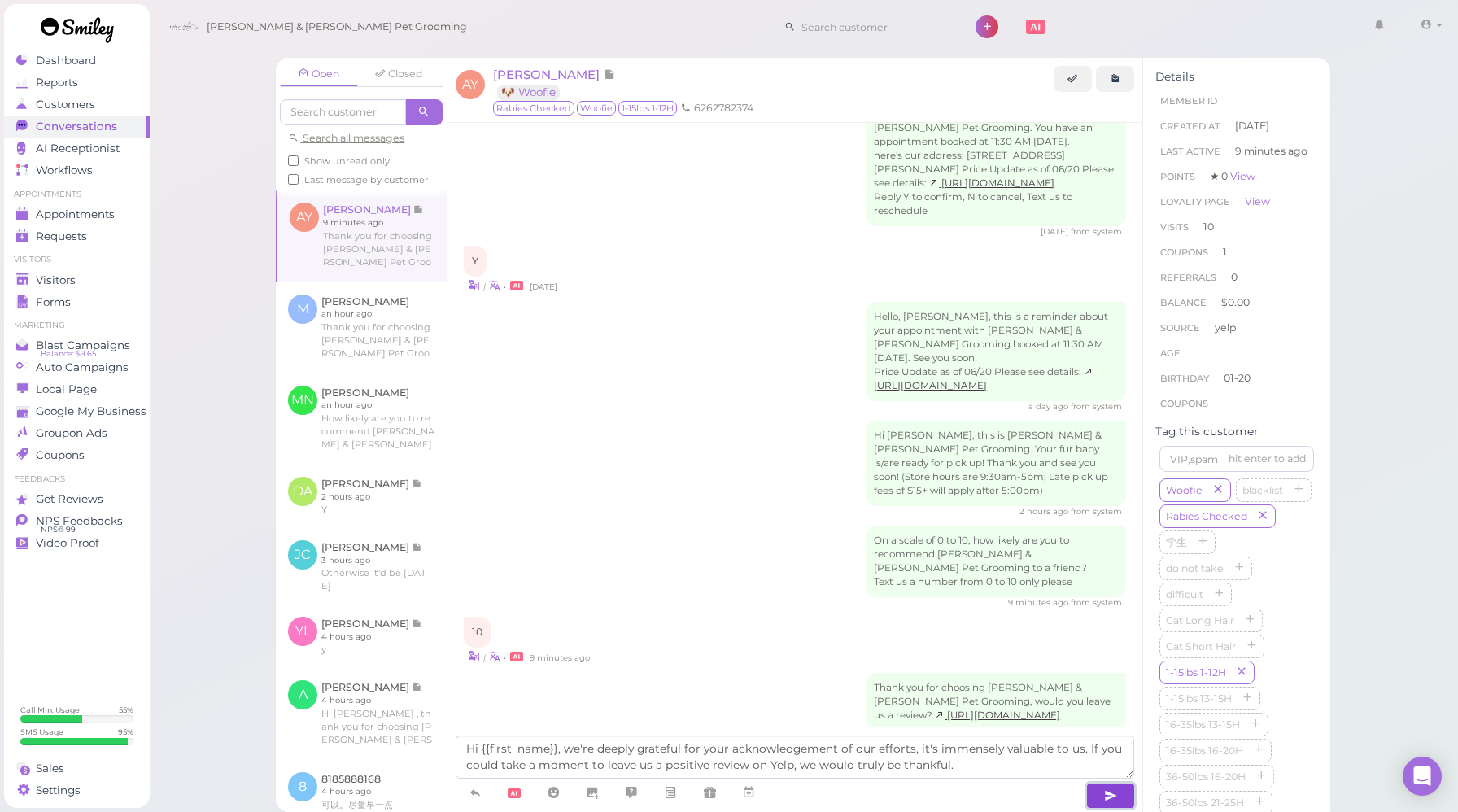
click at [1104, 794] on icon "button" at bounding box center [1110, 795] width 13 height 16
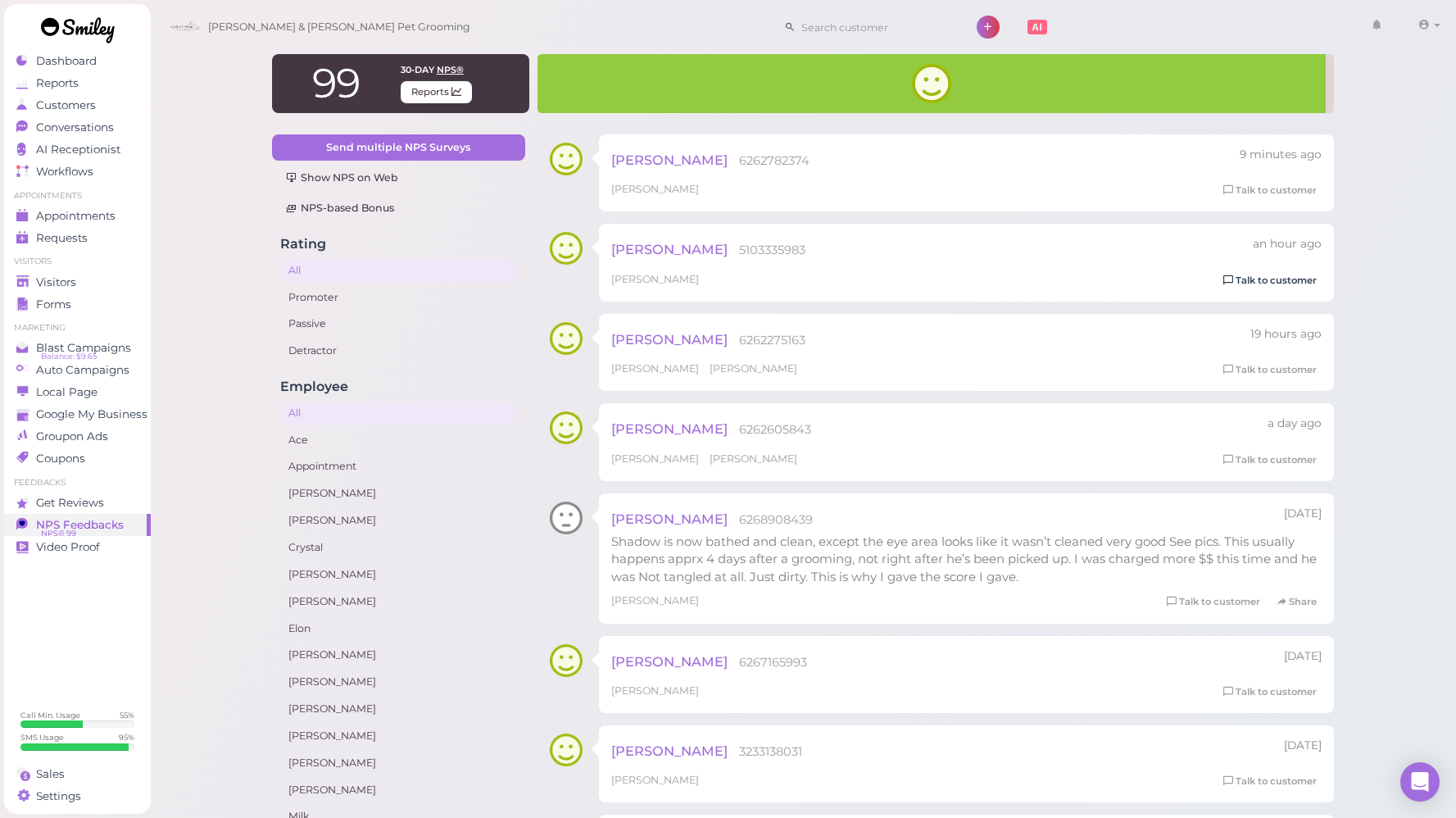
click at [1306, 282] on link "Talk to customer" at bounding box center [1270, 281] width 103 height 17
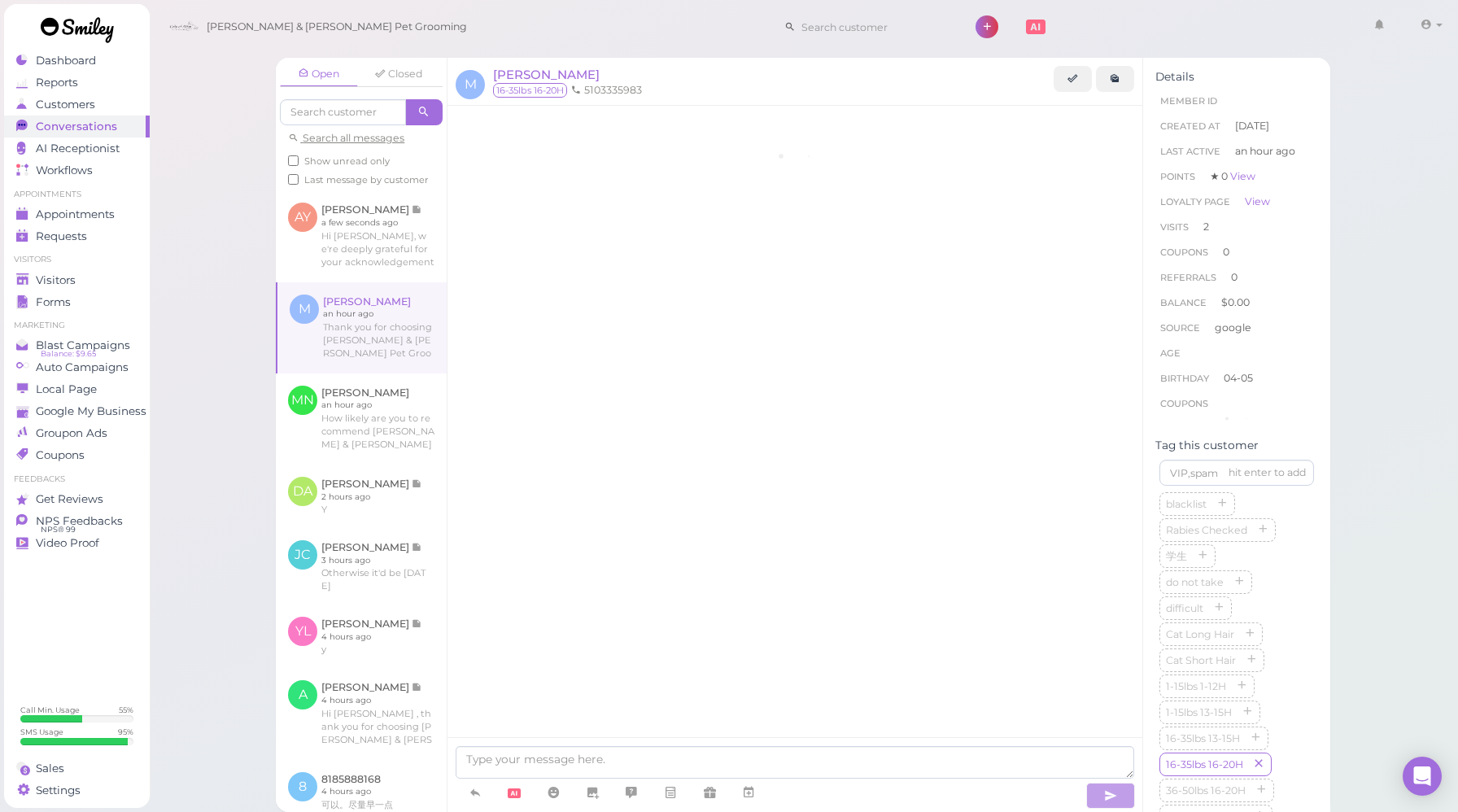
scroll to position [1673, 0]
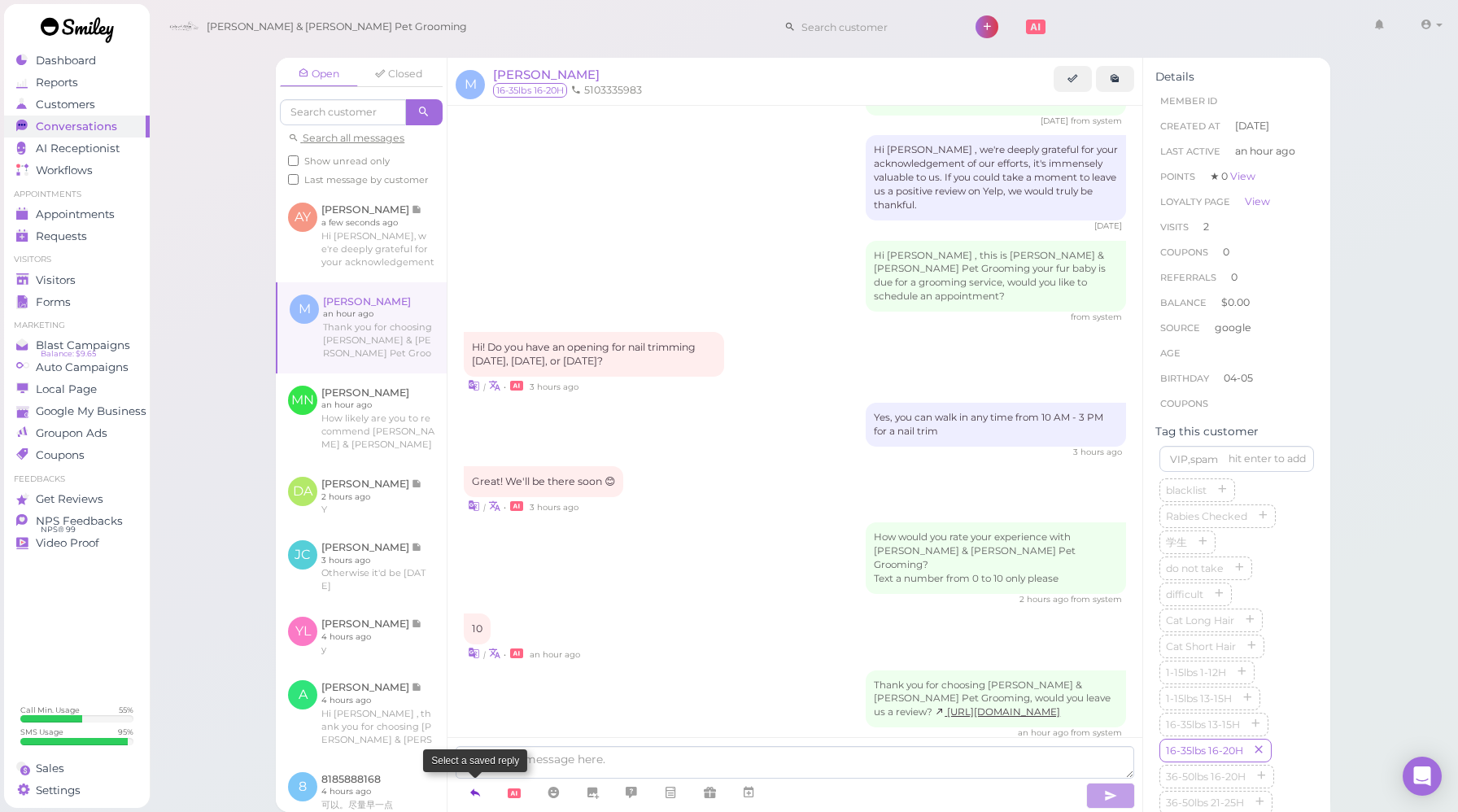
click at [478, 790] on icon at bounding box center [475, 792] width 13 height 16
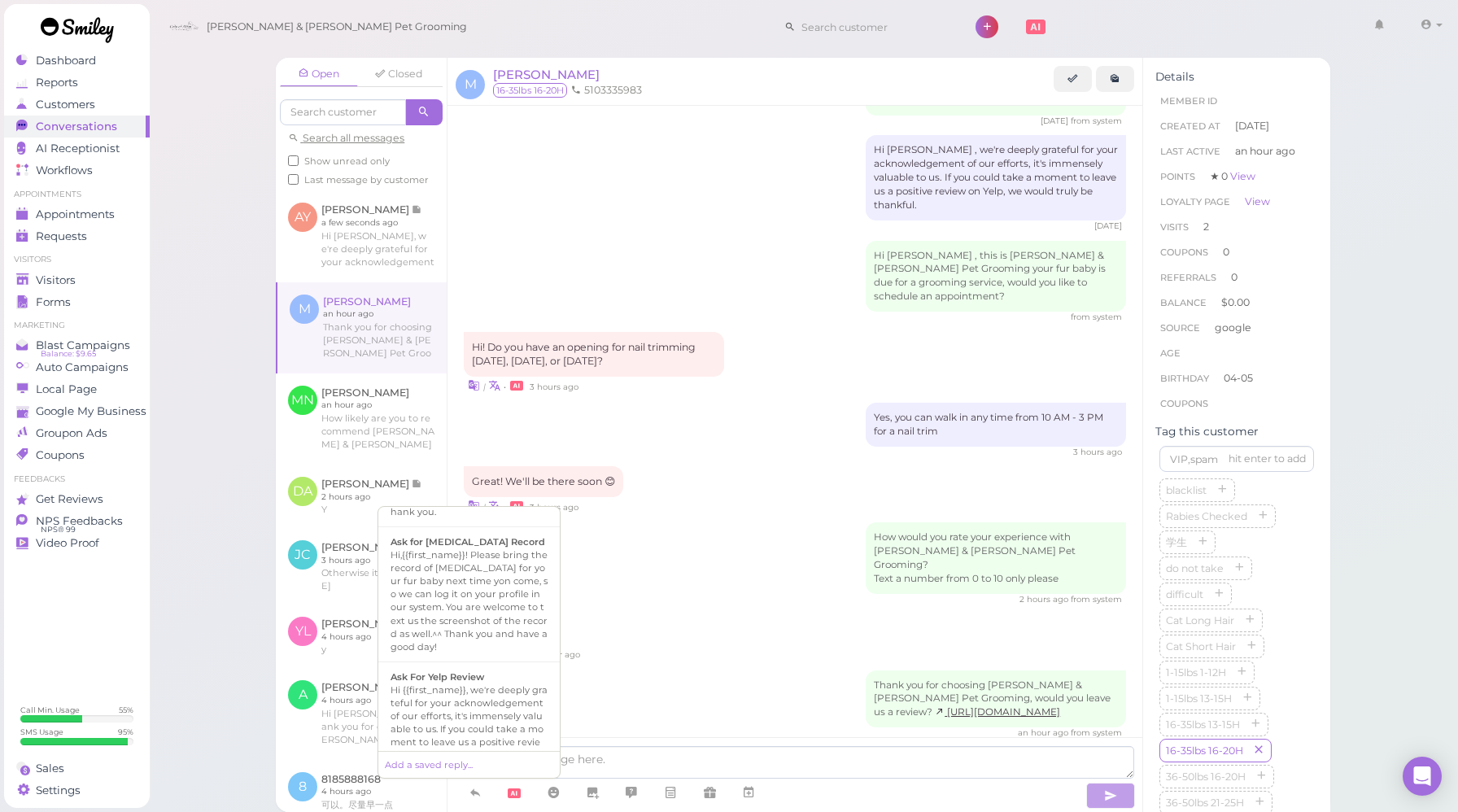
scroll to position [554, 0]
click at [487, 669] on div "Ask For Yelp Review" at bounding box center [469, 675] width 157 height 13
type textarea "Hi {{first_name}}, we're deeply grateful for your acknowledgement of our effort…"
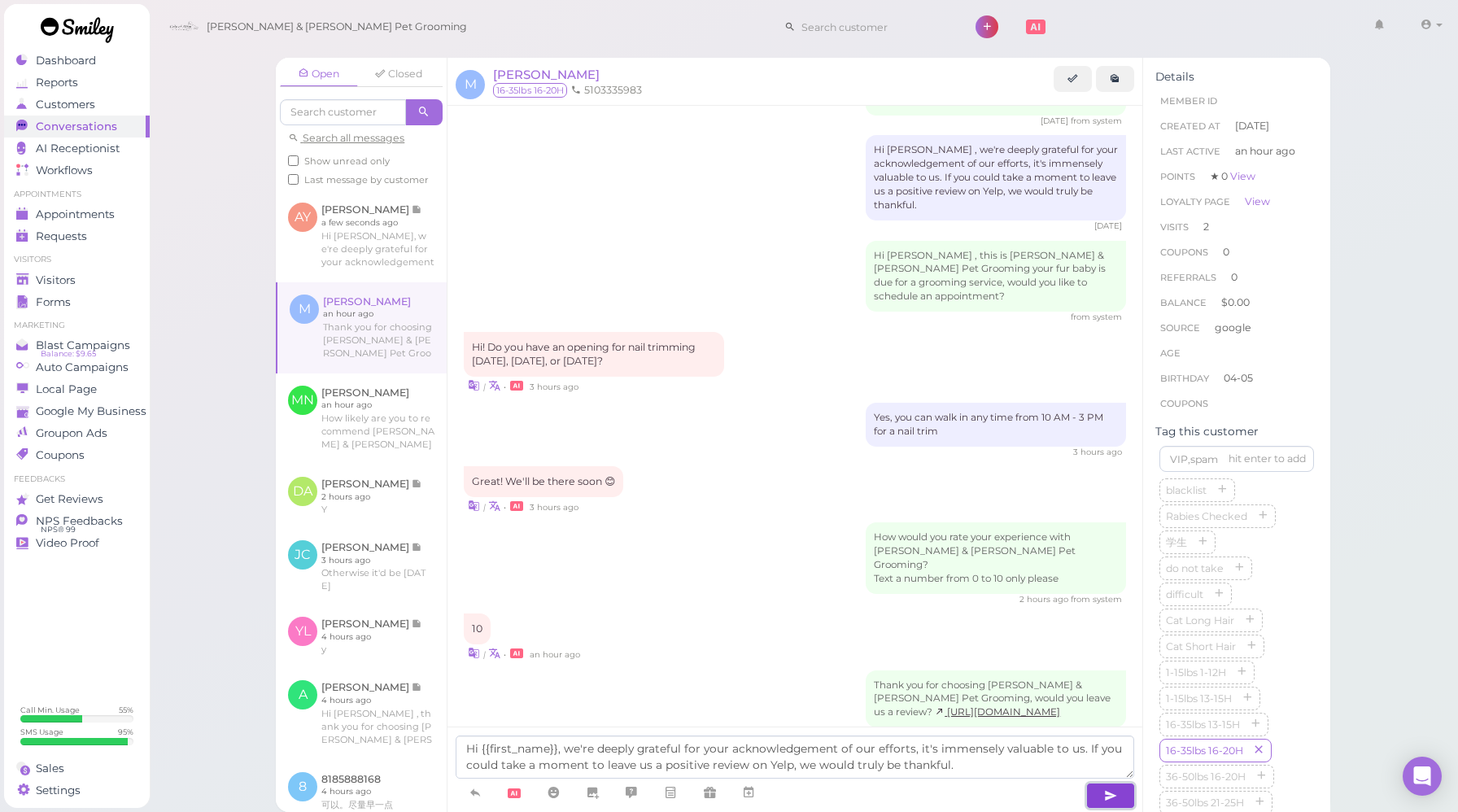
click at [1117, 794] on button "button" at bounding box center [1110, 796] width 49 height 26
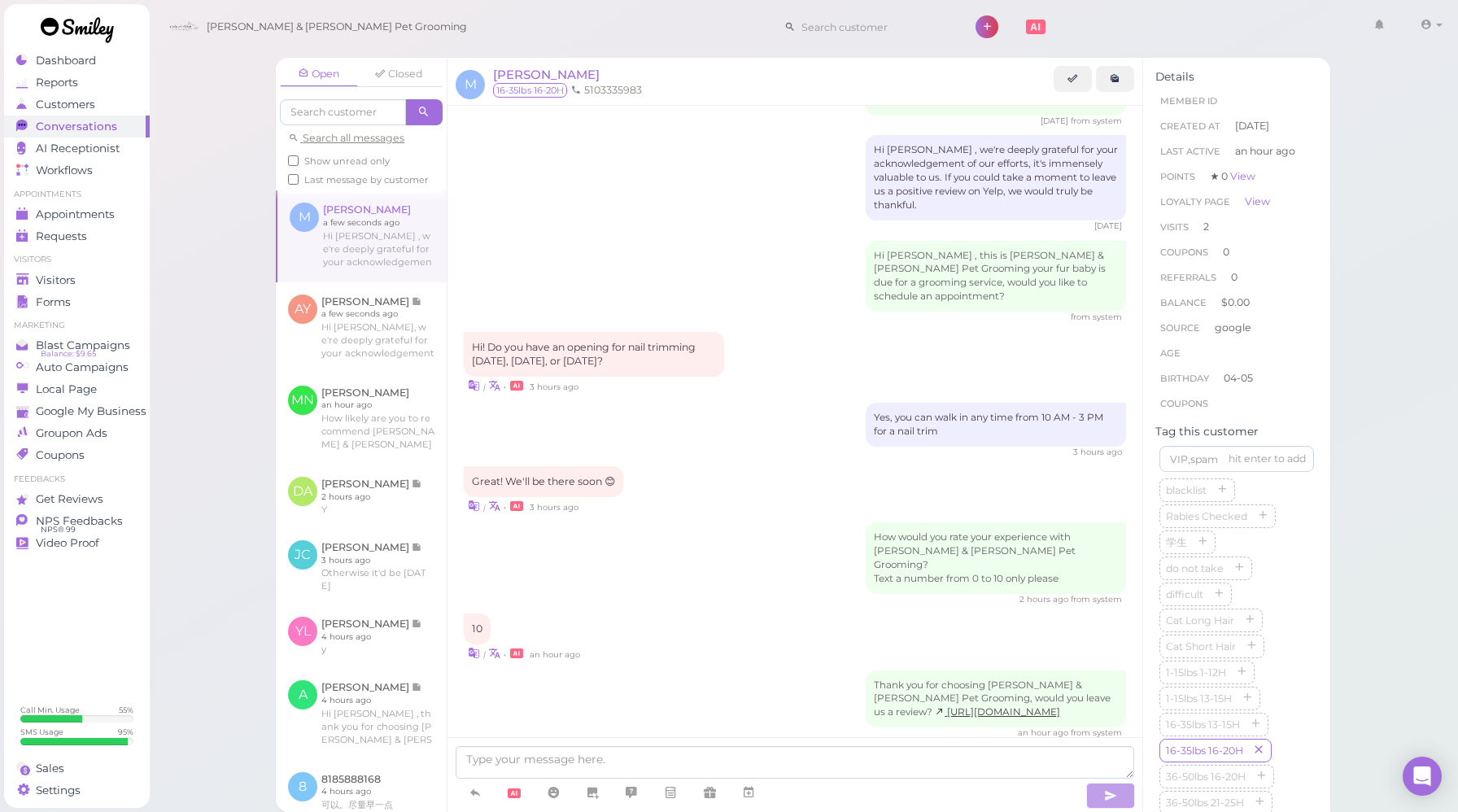
scroll to position [1766, 0]
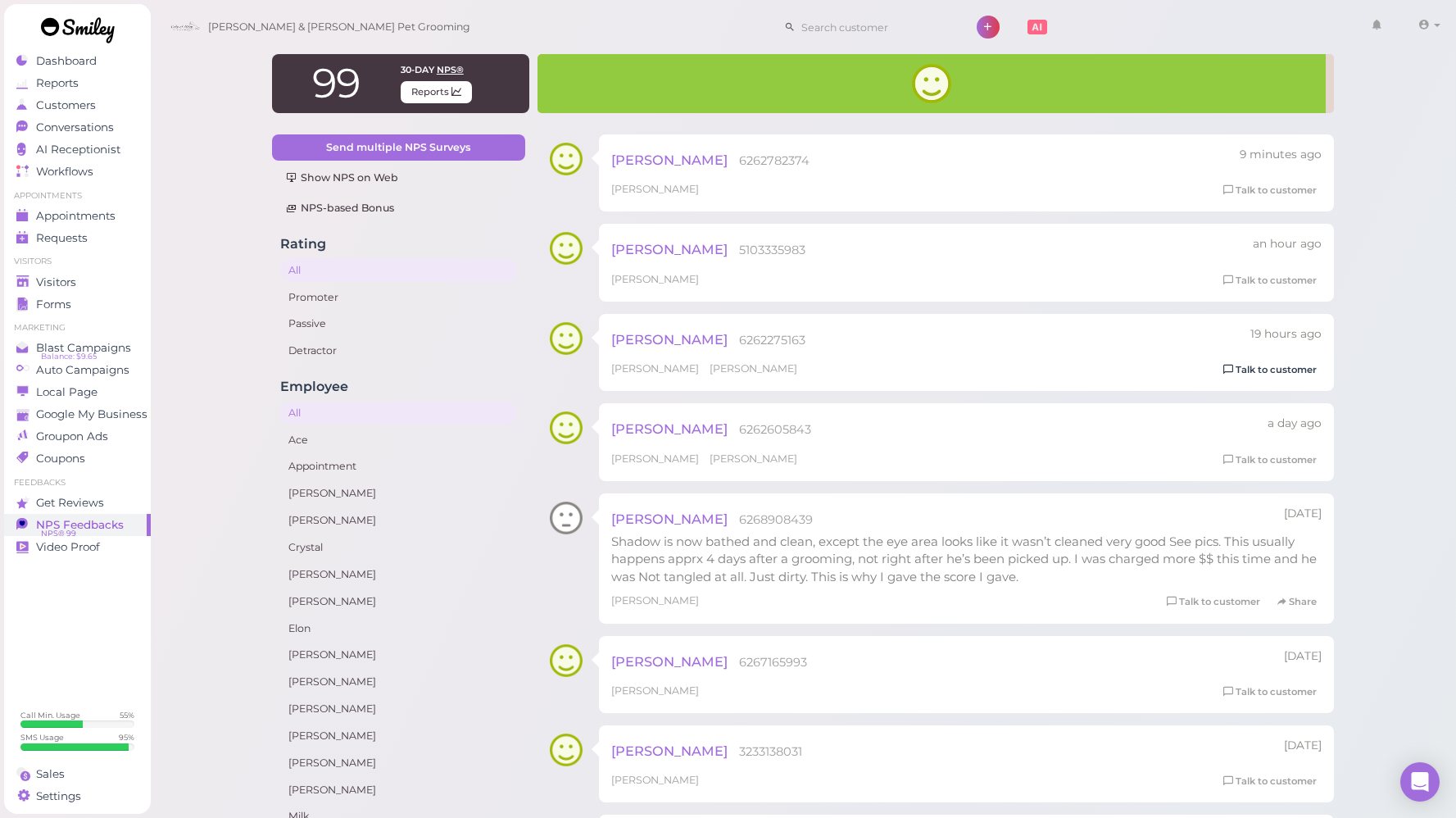
click at [1258, 374] on link "Talk to customer" at bounding box center [1270, 370] width 103 height 17
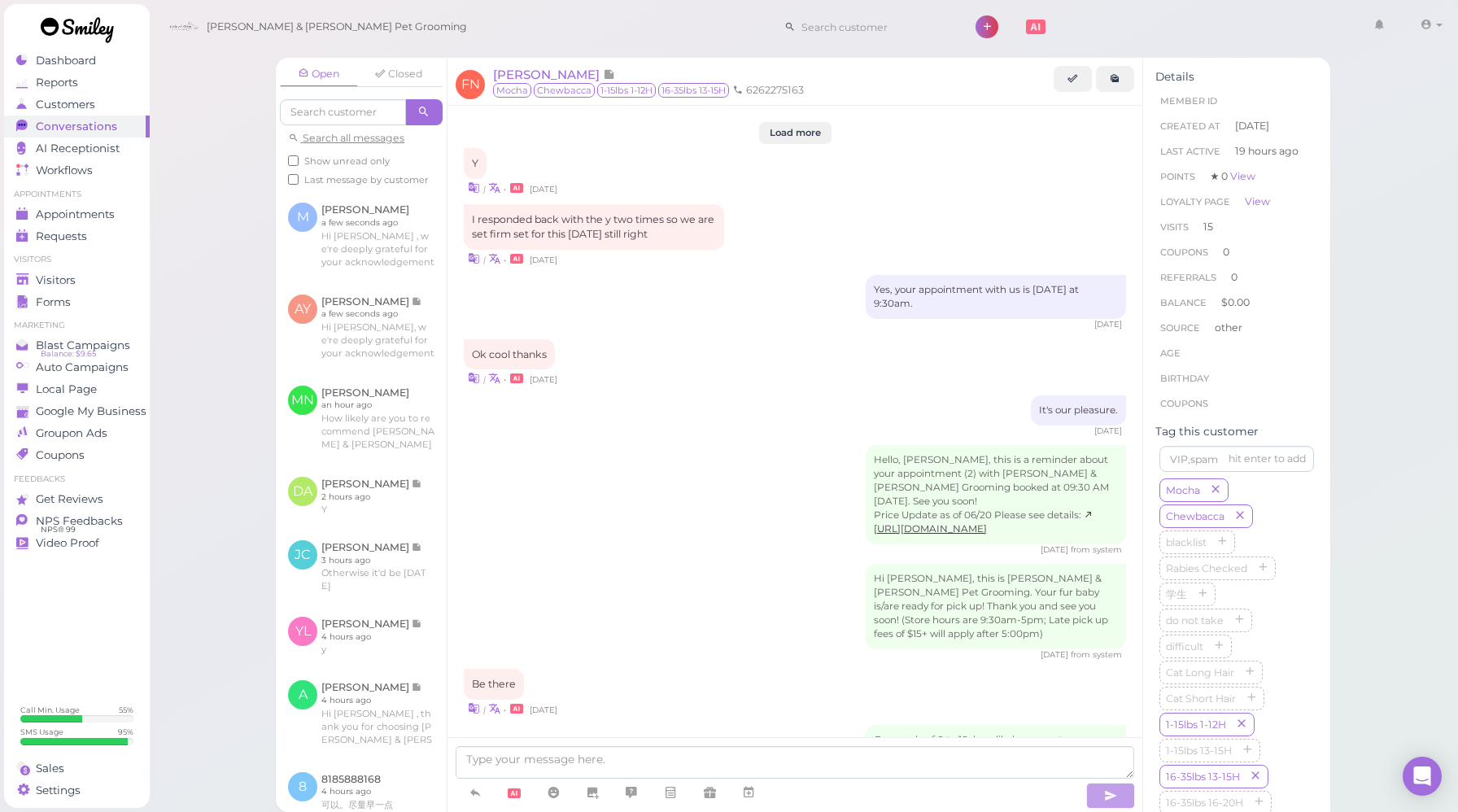
scroll to position [2047, 0]
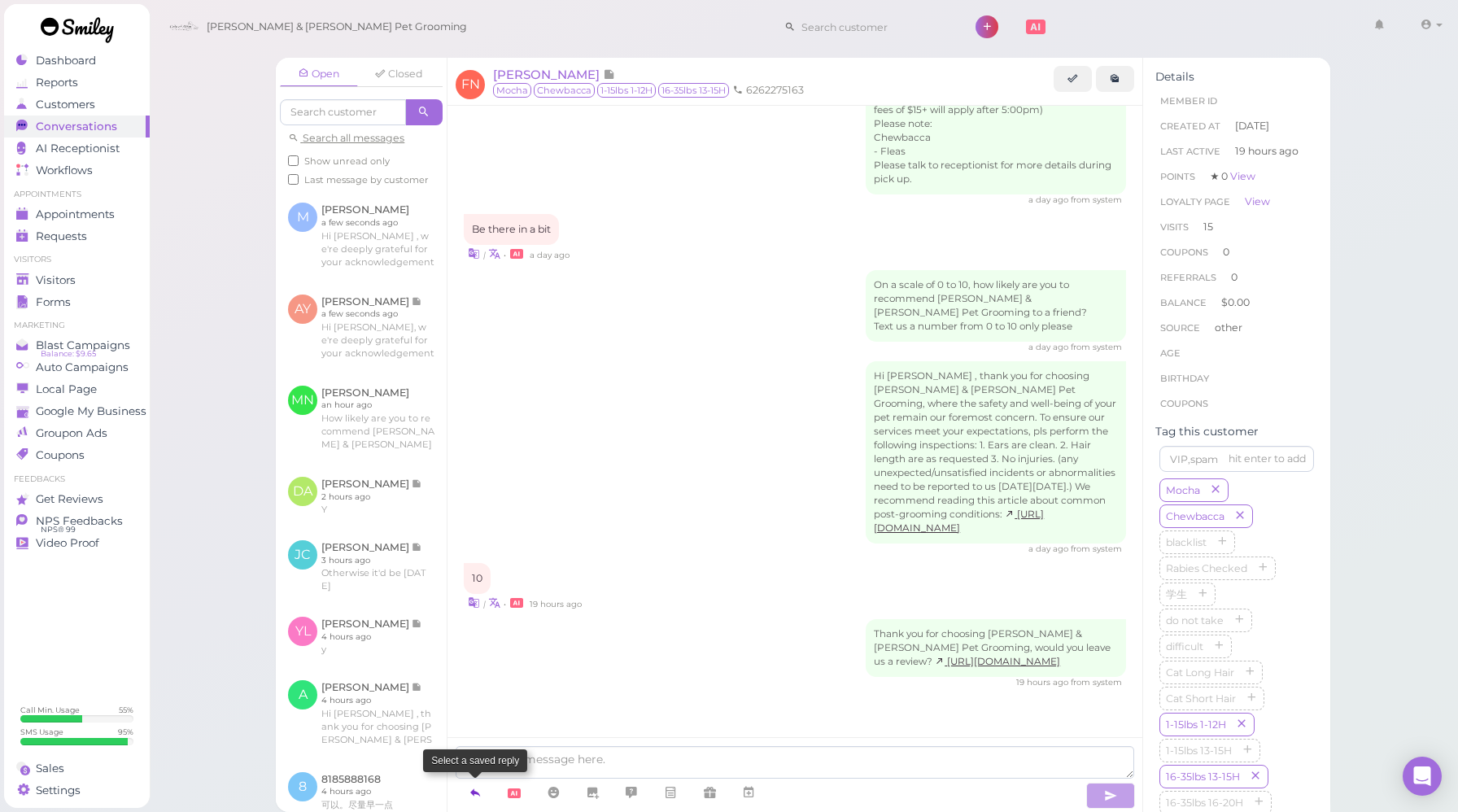
click at [478, 789] on icon at bounding box center [475, 792] width 13 height 16
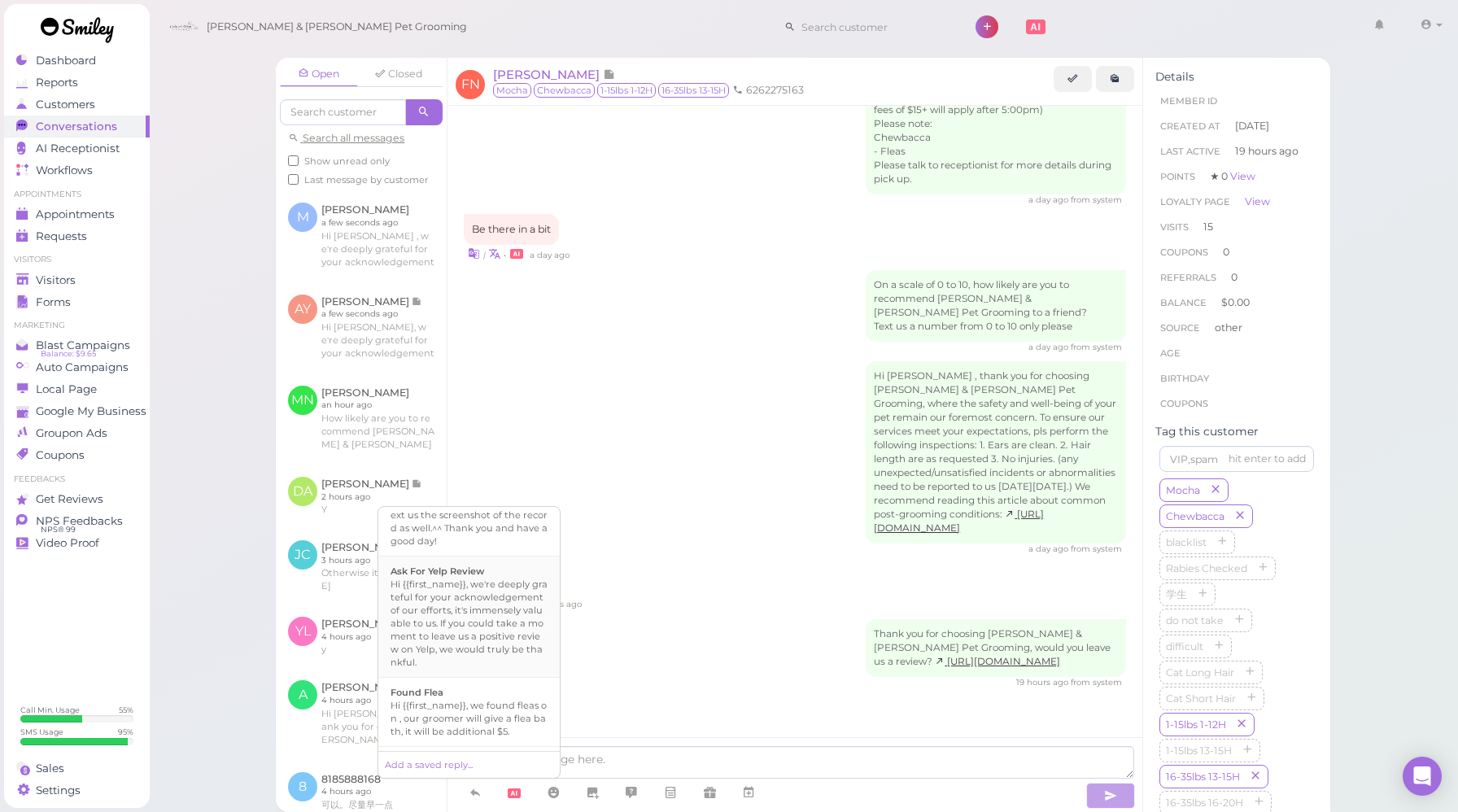
scroll to position [664, 0]
click at [489, 604] on div "Hi {{first_name}}, we're deeply grateful for your acknowledgement of our effort…" at bounding box center [469, 617] width 157 height 91
type textarea "Hi {{first_name}}, we're deeply grateful for your acknowledgement of our effort…"
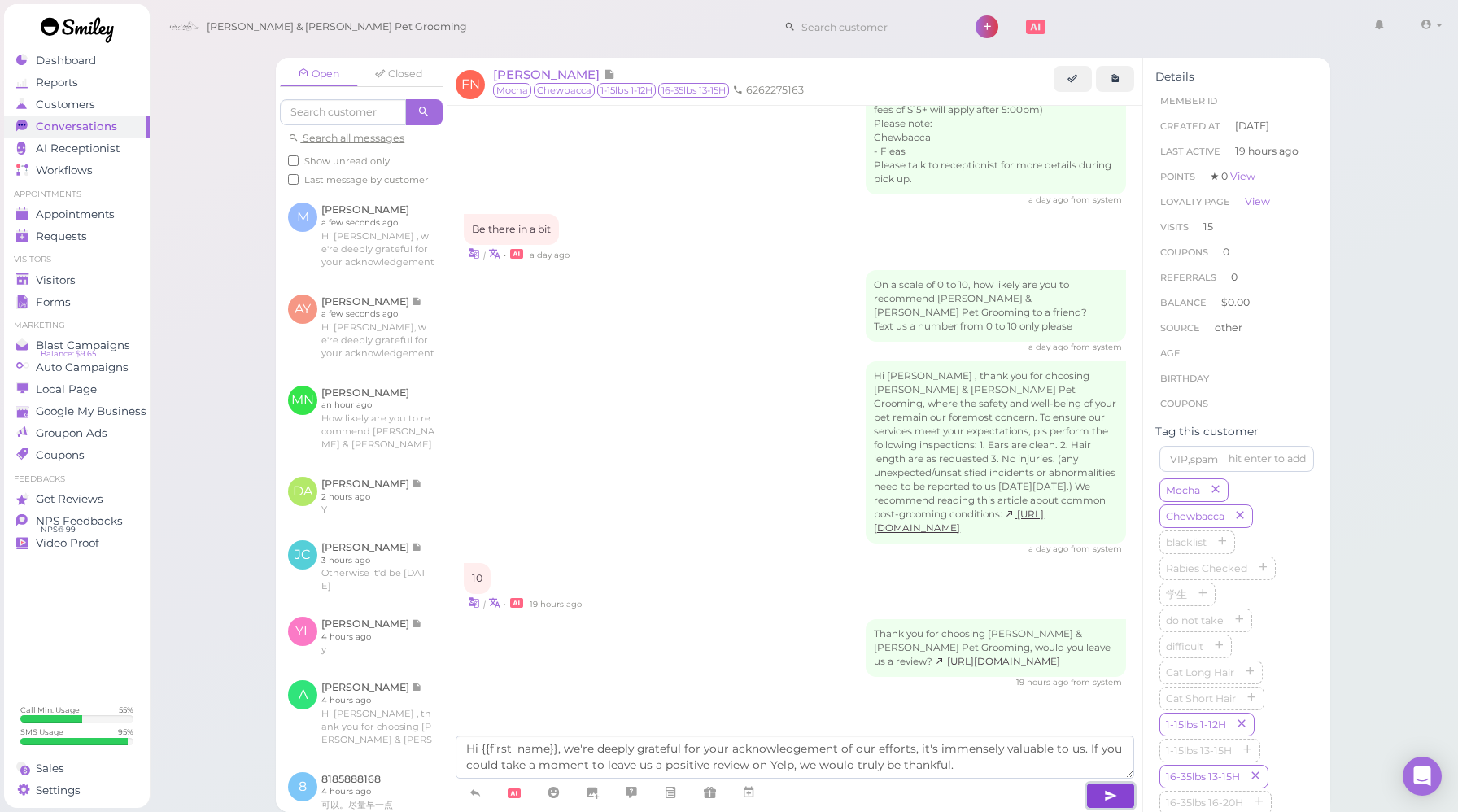
click at [1115, 796] on icon "button" at bounding box center [1110, 795] width 13 height 16
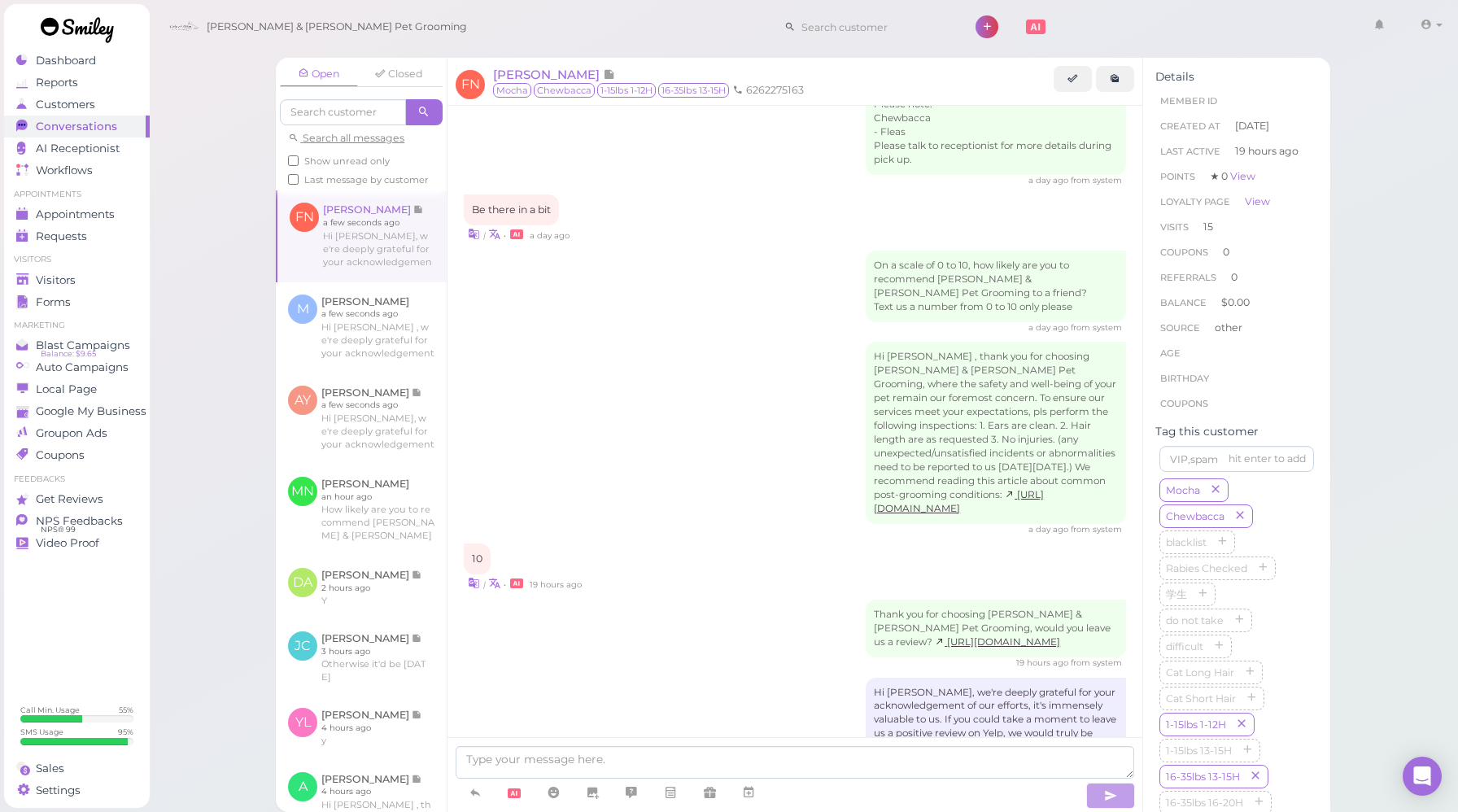
scroll to position [2140, 0]
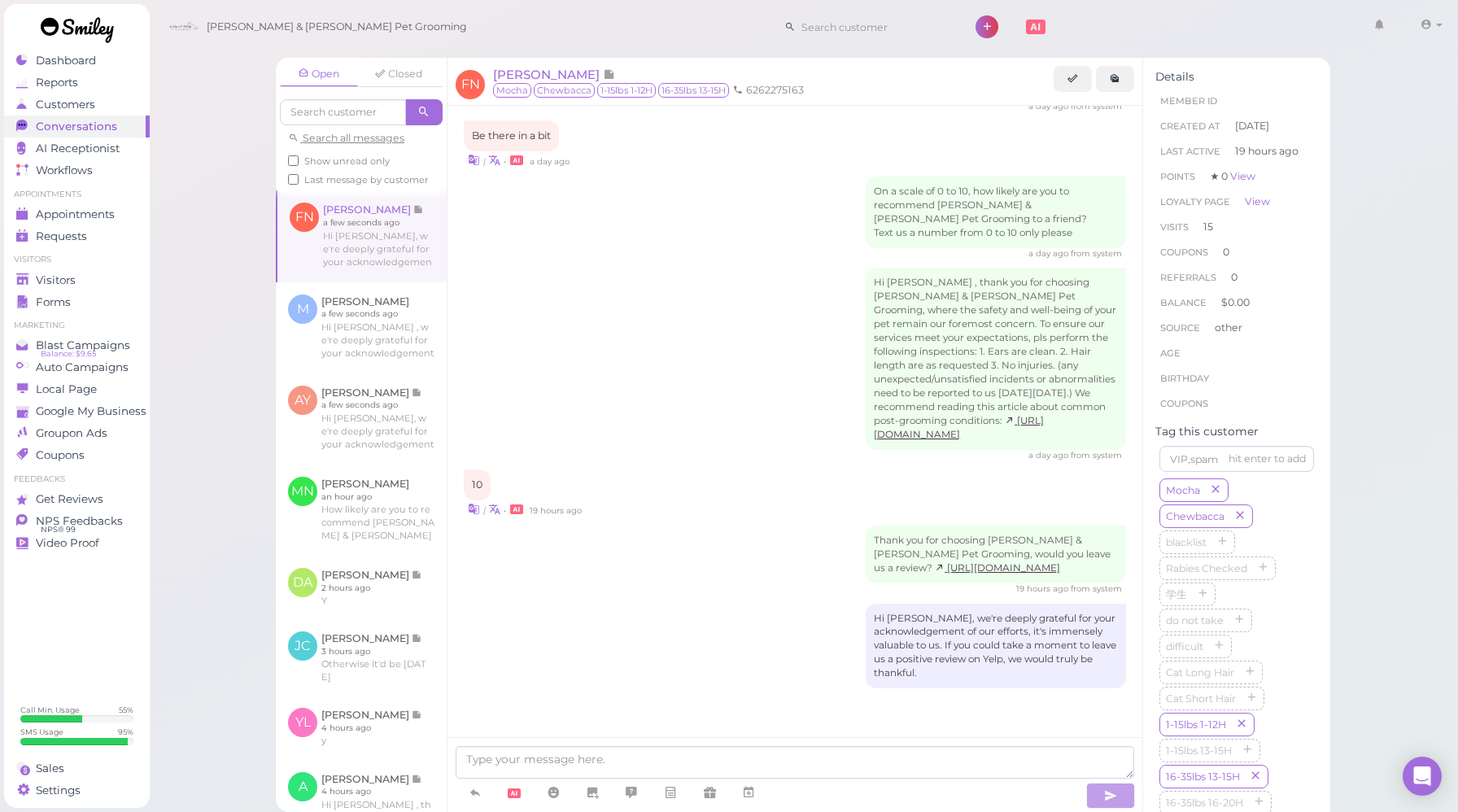
click at [674, 567] on div "Thank you for choosing [PERSON_NAME] & [PERSON_NAME] Pet Grooming, would you le…" at bounding box center [794, 560] width 662 height 69
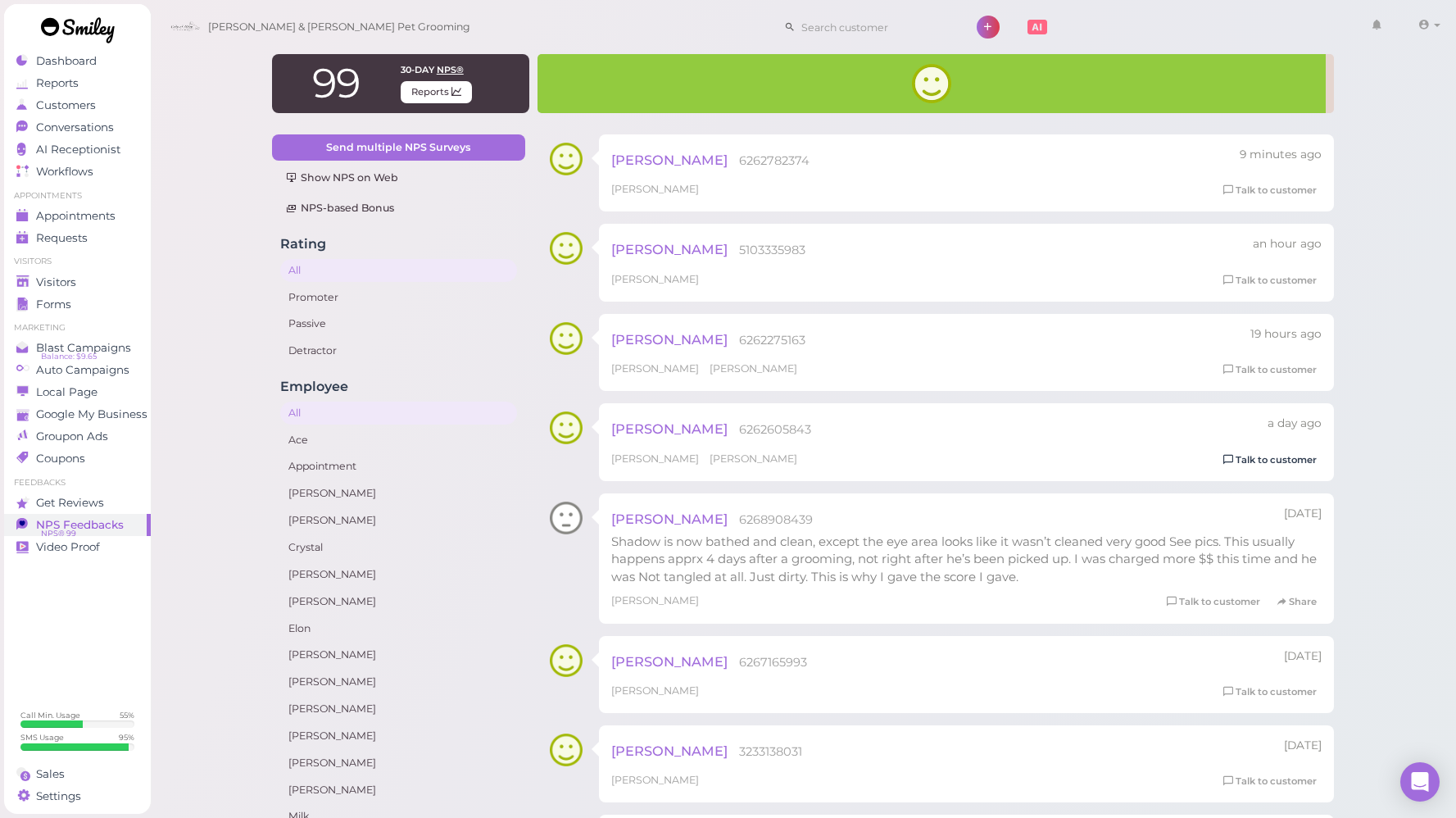
click at [1296, 462] on link "Talk to customer" at bounding box center [1270, 460] width 103 height 17
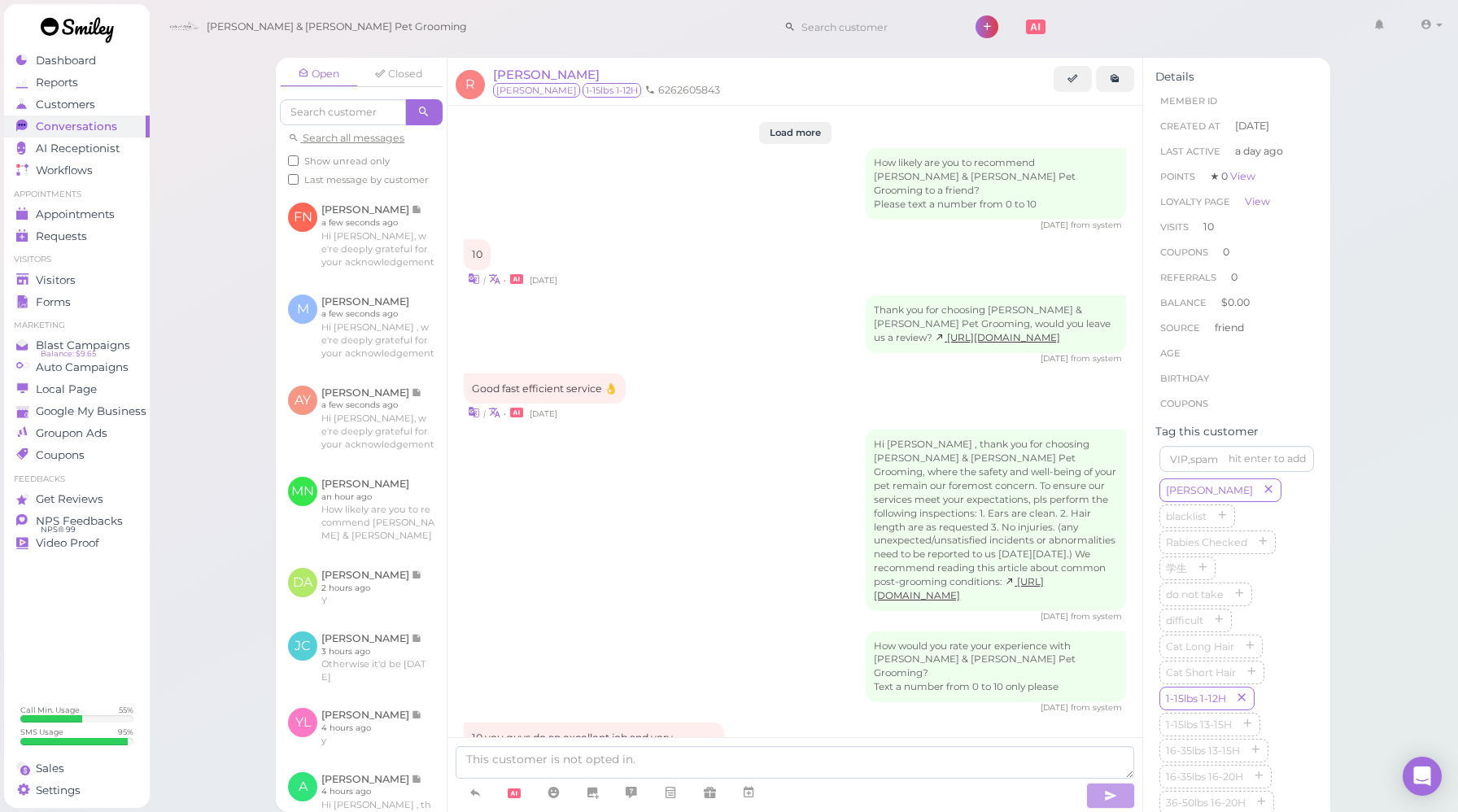
scroll to position [2430, 0]
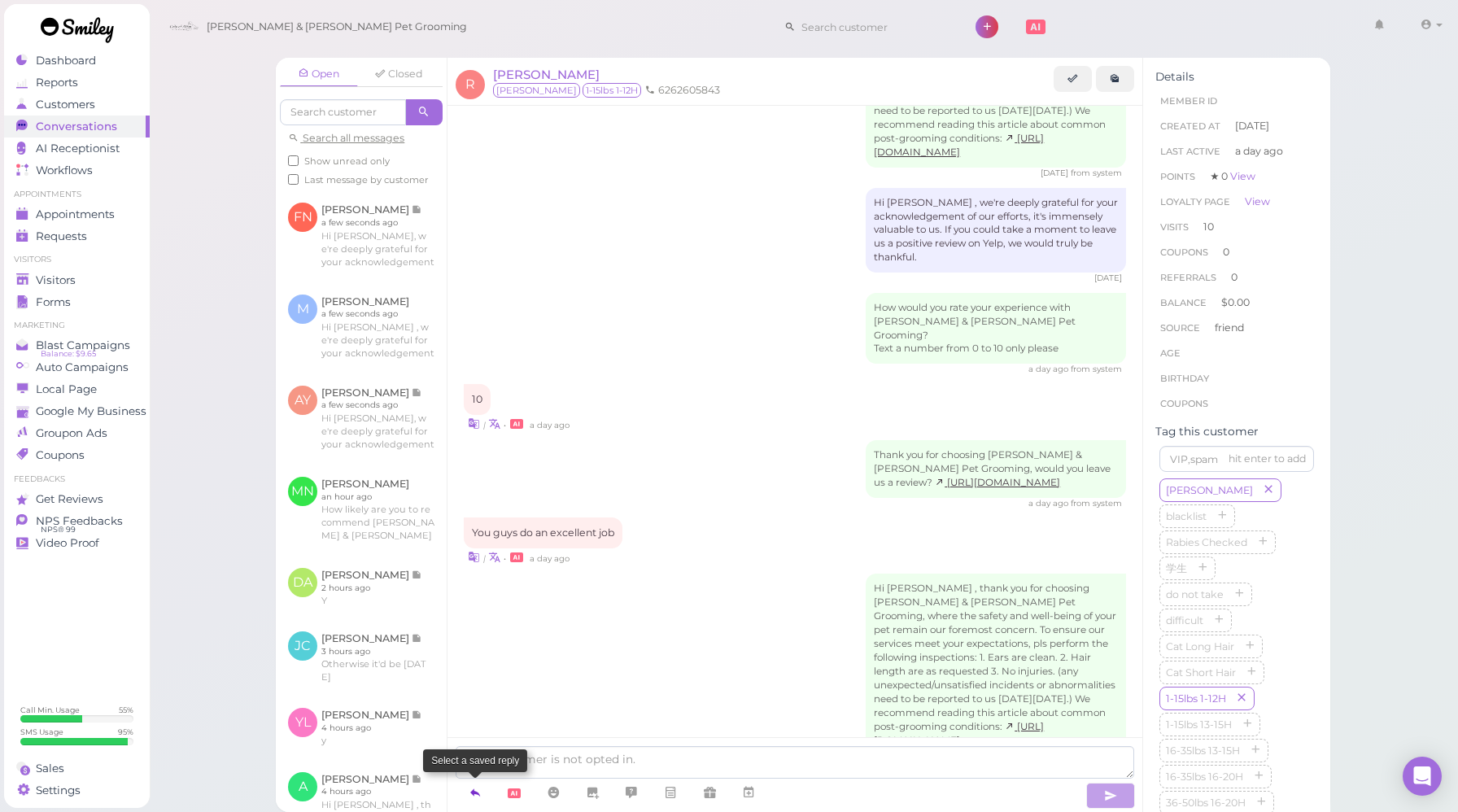
click at [482, 798] on link at bounding box center [475, 792] width 39 height 28
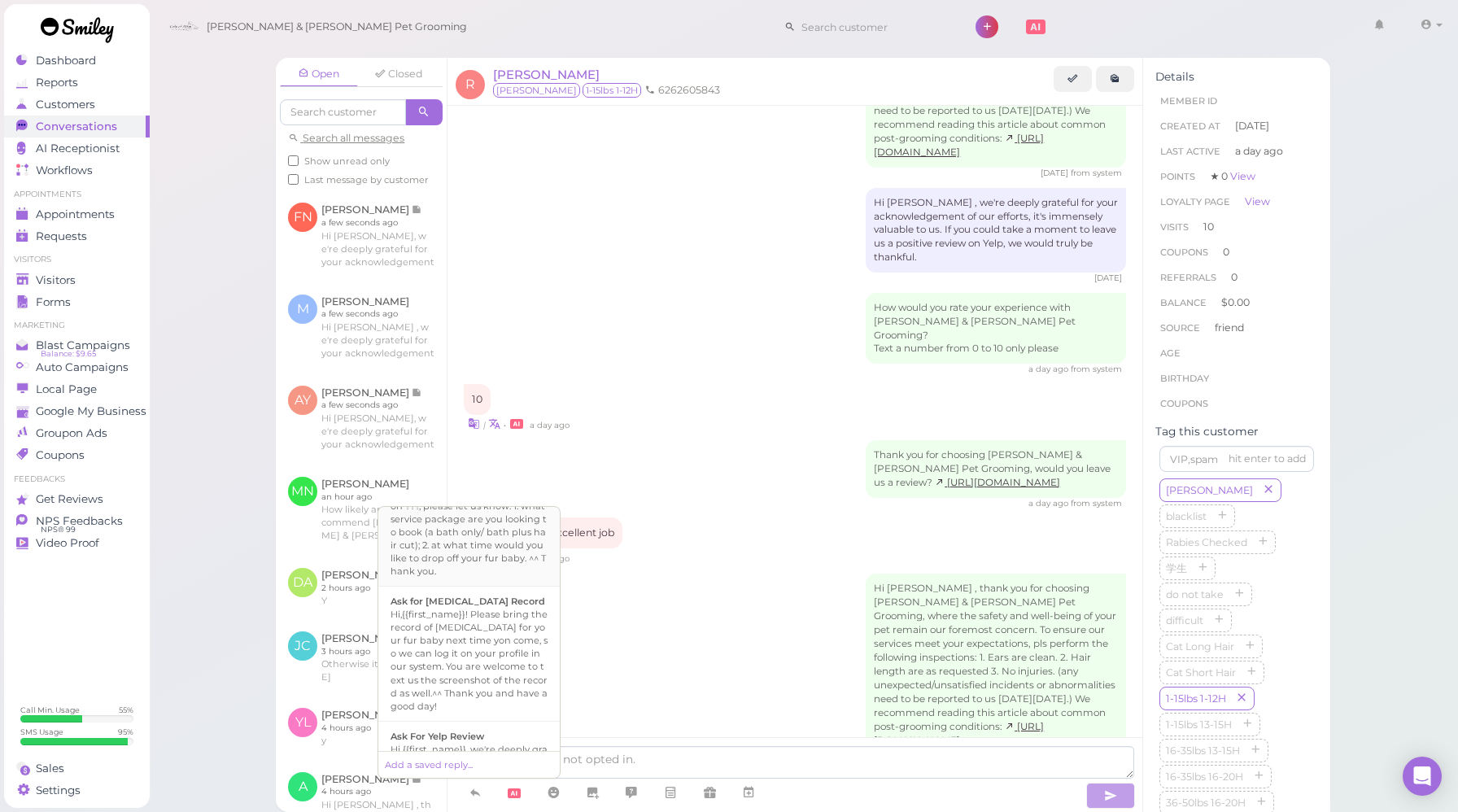
scroll to position [495, 0]
click at [468, 729] on b "Ask For Yelp Review" at bounding box center [437, 734] width 94 height 11
type textarea "Hi {{first_name}}, we're deeply grateful for your acknowledgement of our effort…"
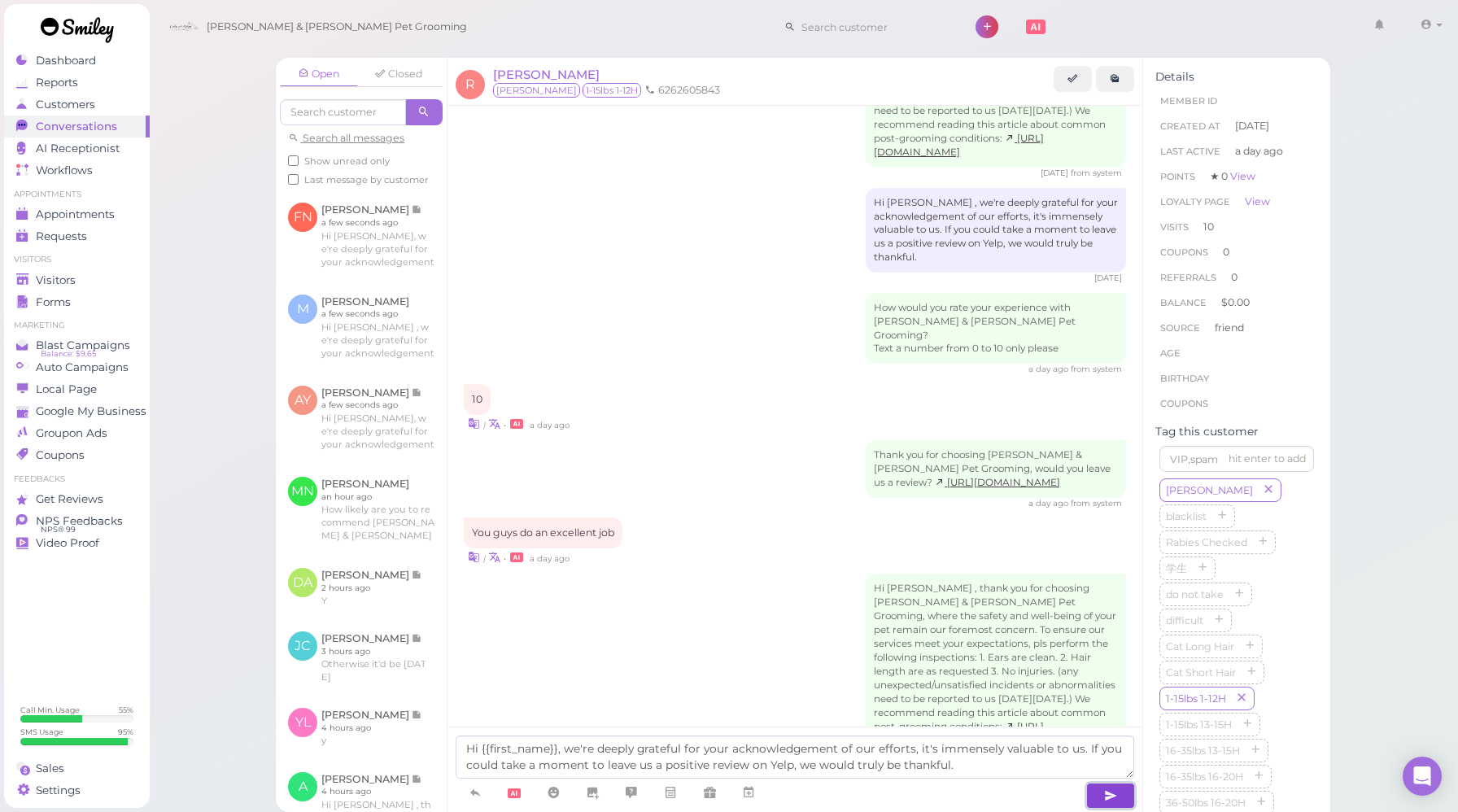
click at [1114, 793] on icon "button" at bounding box center [1110, 795] width 13 height 16
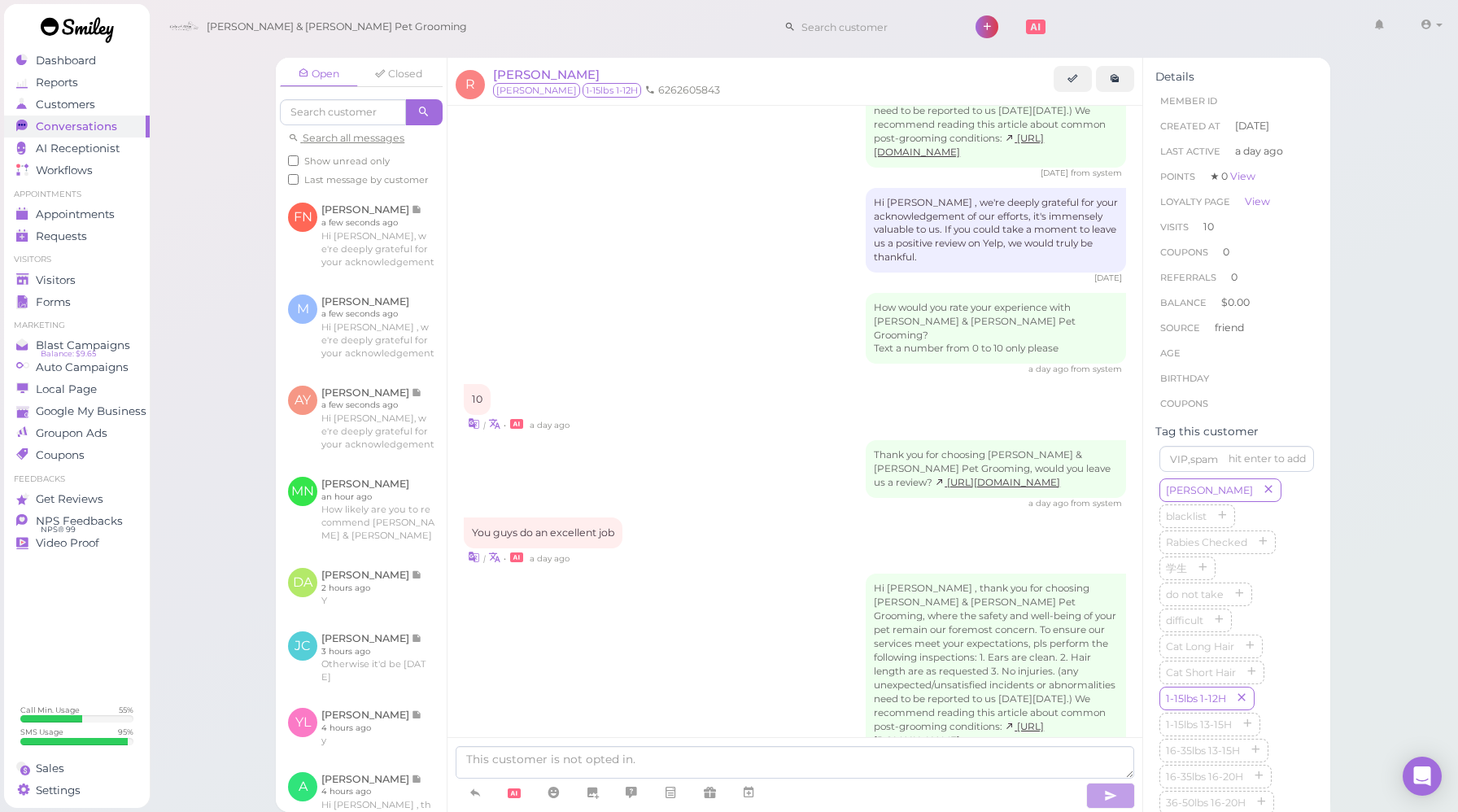
scroll to position [2524, 0]
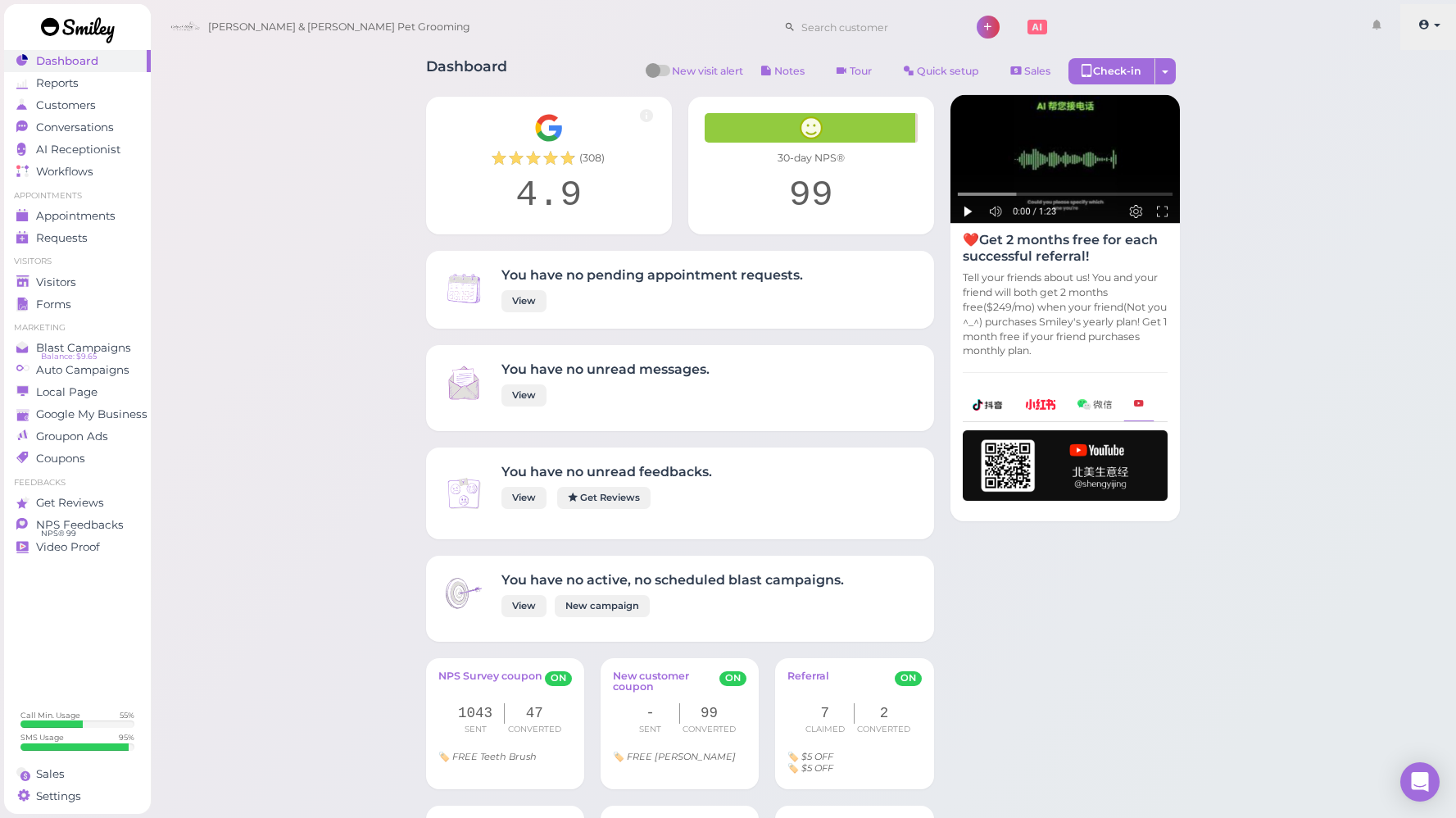
click at [1447, 32] on link at bounding box center [1429, 27] width 58 height 45
click at [1374, 128] on link "Logout" at bounding box center [1400, 124] width 114 height 20
